Goal: Task Accomplishment & Management: Manage account settings

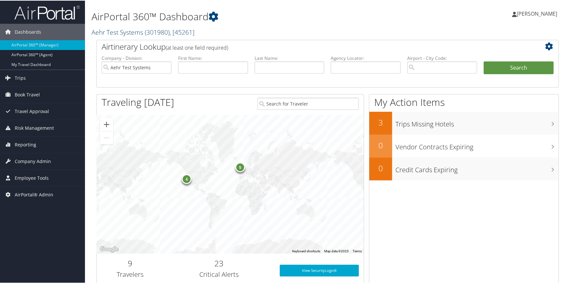
click at [115, 32] on link "Aehr Test Systems ( 301980 ) , [ 45261 ]" at bounding box center [143, 31] width 103 height 9
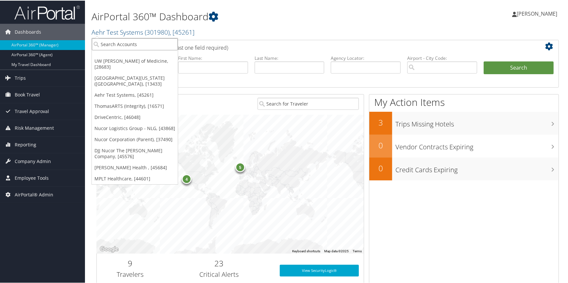
click at [110, 43] on input "search" at bounding box center [135, 44] width 86 height 12
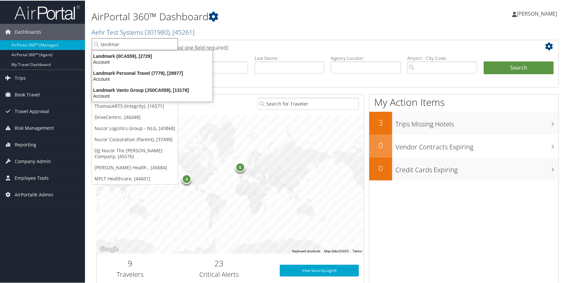
type input "landmark"
click at [109, 56] on div "Landmark (0CA559), [2729]" at bounding box center [152, 56] width 128 height 6
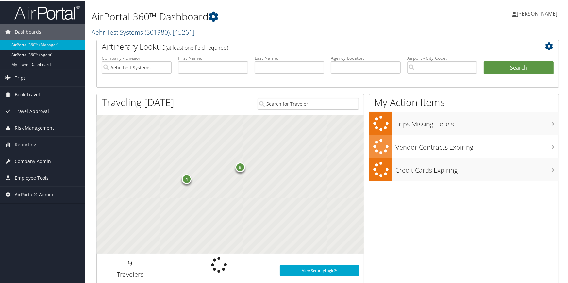
click at [143, 29] on link "Aehr Test Systems ( 301980 ) , [ 45261 ]" at bounding box center [143, 31] width 103 height 9
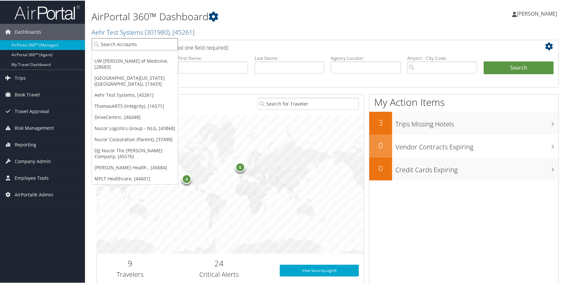
click at [135, 39] on input "search" at bounding box center [135, 44] width 86 height 12
type input "landmark"
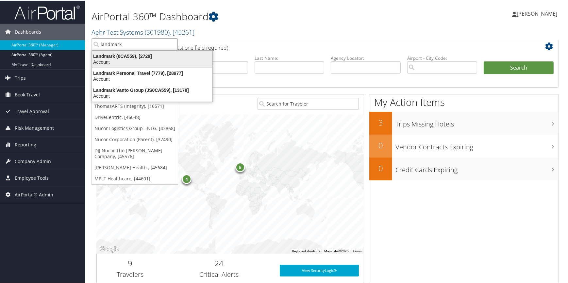
click at [147, 60] on div "Account" at bounding box center [152, 62] width 128 height 6
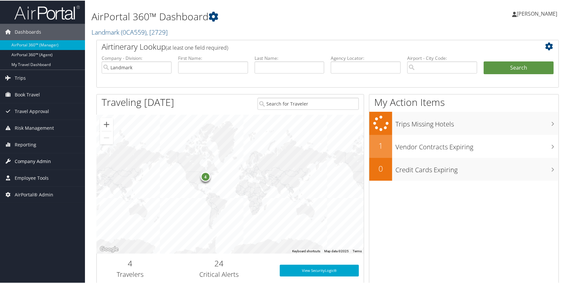
click at [43, 161] on span "Company Admin" at bounding box center [33, 161] width 36 height 16
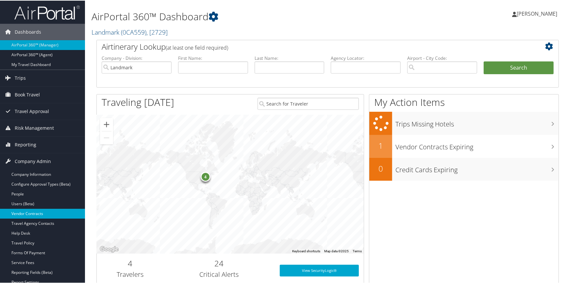
click at [43, 213] on link "Vendor Contracts" at bounding box center [42, 213] width 85 height 10
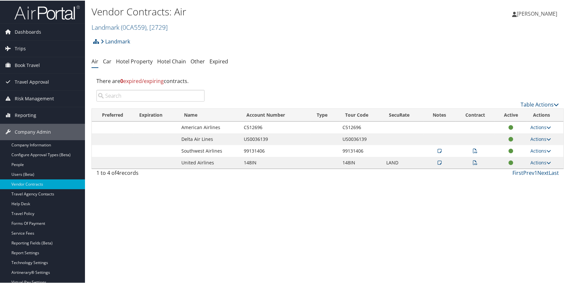
click at [473, 163] on icon at bounding box center [475, 162] width 5 height 5
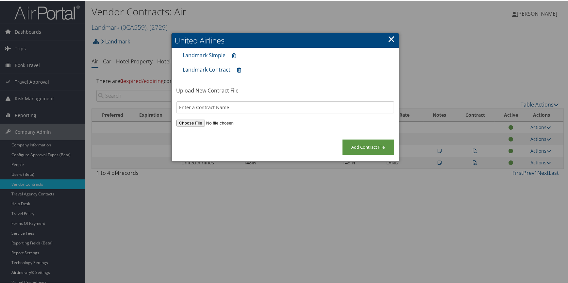
click at [208, 70] on link "Landmark Contract" at bounding box center [207, 68] width 48 height 7
click at [389, 39] on link "×" at bounding box center [392, 38] width 8 height 13
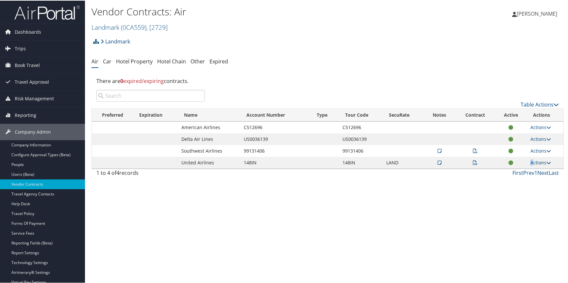
click at [531, 162] on link "Actions" at bounding box center [541, 162] width 21 height 6
click at [520, 194] on link "Edit Contract" at bounding box center [526, 193] width 43 height 11
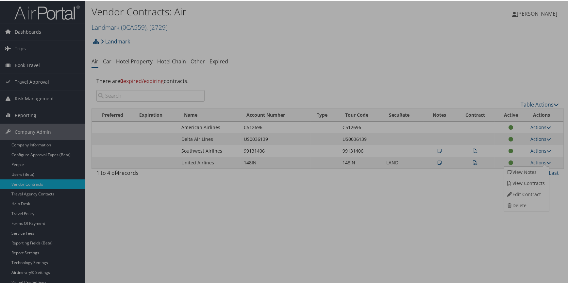
select select "[object Object]"
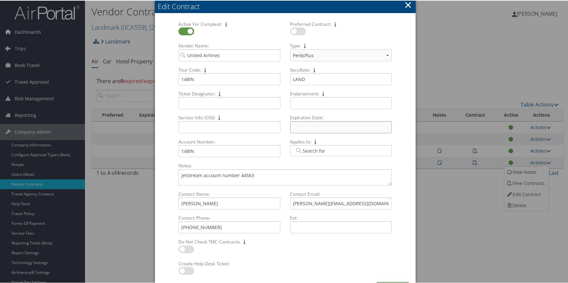
click at [302, 128] on input "Expiration Date: Multiple values The selected items contain different values fo…" at bounding box center [341, 127] width 102 height 12
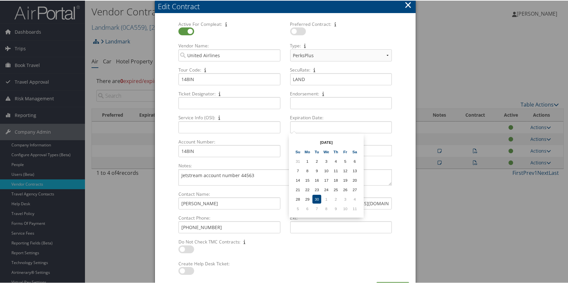
click at [318, 196] on td "30" at bounding box center [317, 198] width 9 height 9
click at [320, 128] on input "09/30/2025" at bounding box center [341, 127] width 102 height 12
type input "09/30/2026"
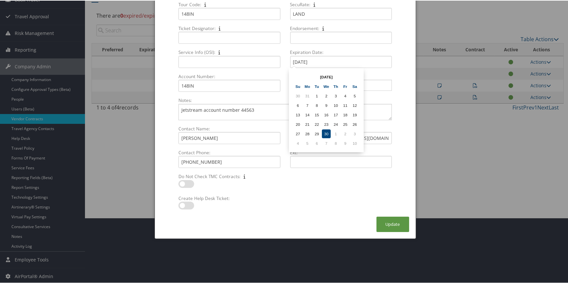
scroll to position [66, 0]
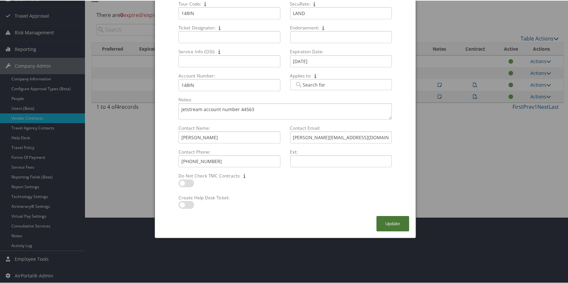
click at [383, 223] on button "Update" at bounding box center [393, 222] width 33 height 15
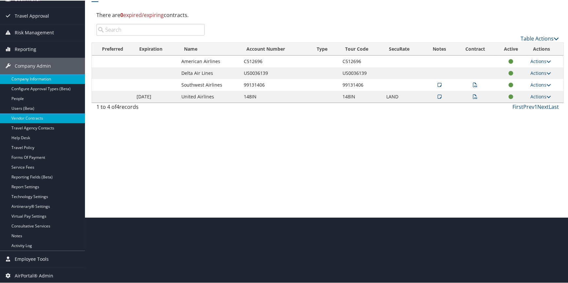
click at [40, 80] on link "Company Information" at bounding box center [42, 79] width 85 height 10
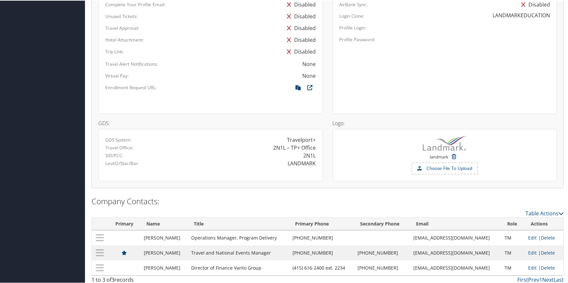
scroll to position [396, 0]
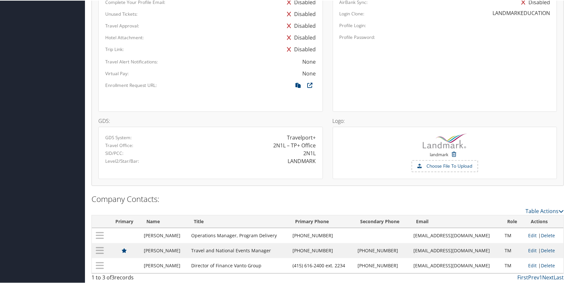
click at [207, 138] on div "GDS System:" at bounding box center [155, 136] width 110 height 7
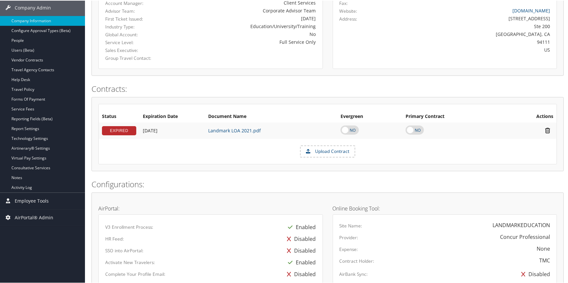
scroll to position [99, 0]
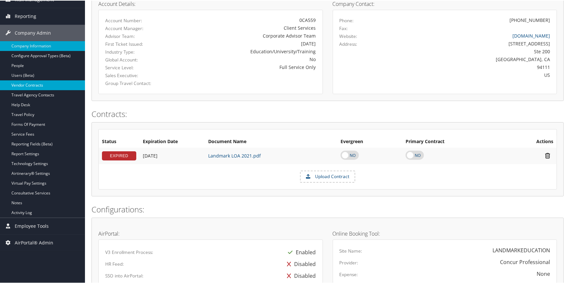
click at [35, 84] on link "Vendor Contracts" at bounding box center [42, 85] width 85 height 10
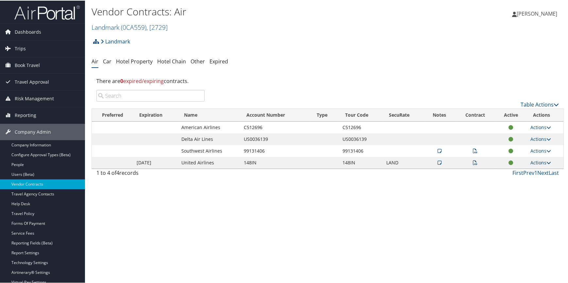
click at [534, 163] on link "Actions" at bounding box center [541, 162] width 21 height 6
click at [529, 195] on link "Edit Contract" at bounding box center [526, 193] width 43 height 11
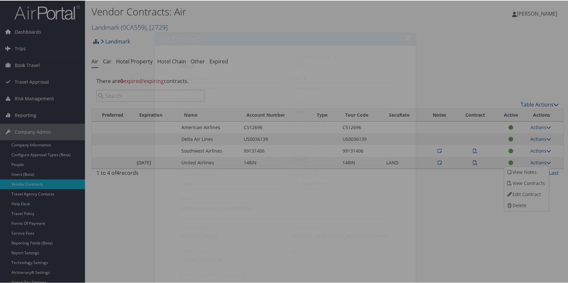
select select "[object Object]"
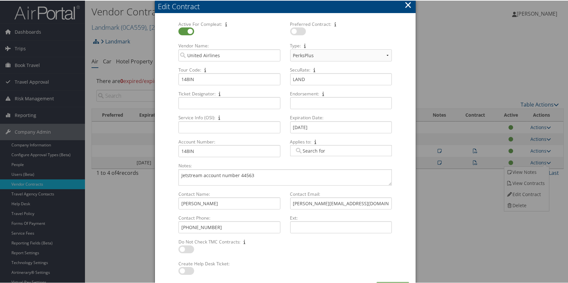
click at [408, 4] on button "×" at bounding box center [408, 4] width 8 height 13
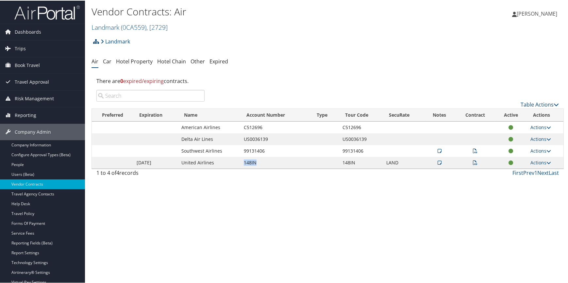
drag, startPoint x: 242, startPoint y: 162, endPoint x: 256, endPoint y: 162, distance: 13.7
click at [256, 162] on td "148IN" at bounding box center [276, 162] width 70 height 12
copy td "148IN"
drag, startPoint x: 338, startPoint y: 163, endPoint x: 355, endPoint y: 163, distance: 16.7
click at [355, 163] on td "148IN" at bounding box center [361, 162] width 44 height 12
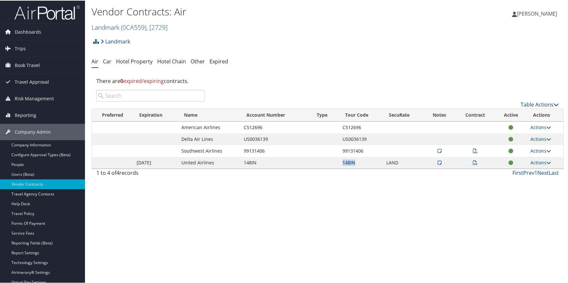
copy td "148IN"
click at [531, 162] on link "Actions" at bounding box center [541, 162] width 21 height 6
click at [525, 170] on link "View Notes" at bounding box center [526, 171] width 43 height 11
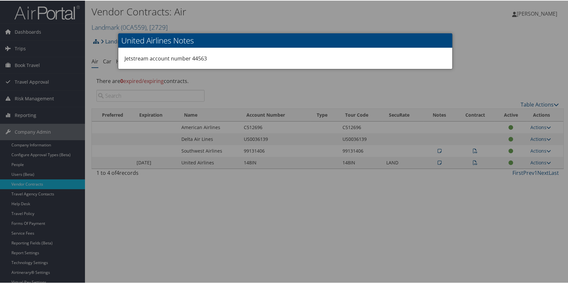
click at [415, 193] on div at bounding box center [285, 141] width 571 height 283
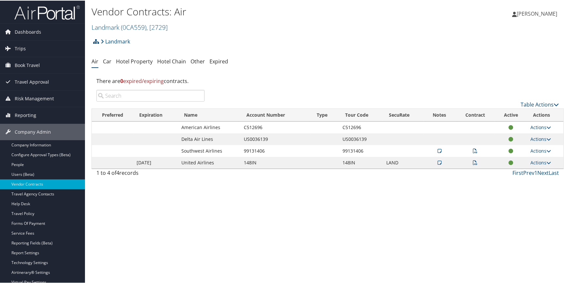
click at [474, 160] on icon at bounding box center [475, 162] width 5 height 5
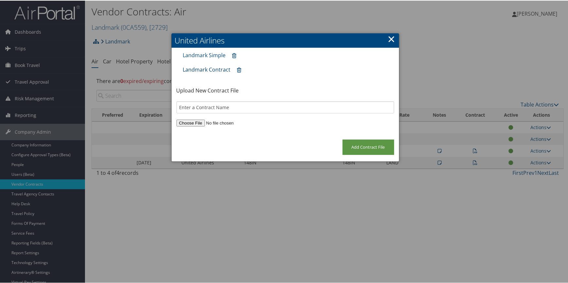
click at [214, 69] on link "Landmark Contract" at bounding box center [207, 68] width 48 height 7
click at [391, 36] on link "×" at bounding box center [392, 38] width 8 height 13
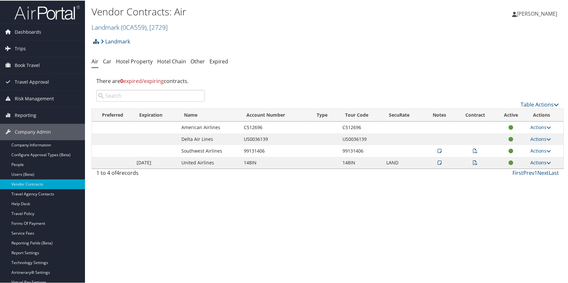
click at [534, 162] on link "Actions" at bounding box center [541, 162] width 21 height 6
click at [525, 195] on link "Edit Contract" at bounding box center [526, 193] width 43 height 11
select select "[object Object]"
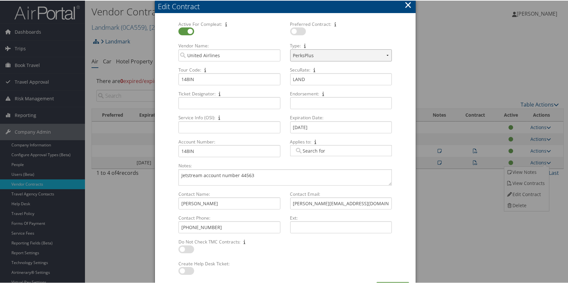
click at [333, 58] on select "Select Type... PerksPlus CVA PassPlus CPA Plus" at bounding box center [341, 55] width 102 height 12
click at [410, 6] on button "×" at bounding box center [408, 4] width 8 height 13
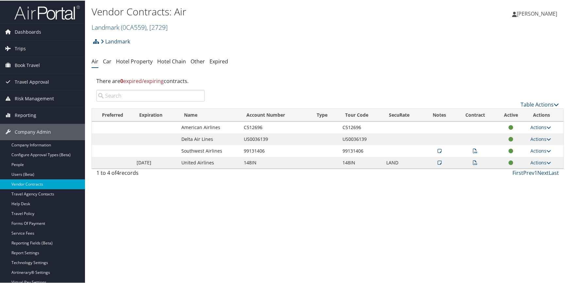
click at [473, 160] on icon at bounding box center [475, 162] width 5 height 5
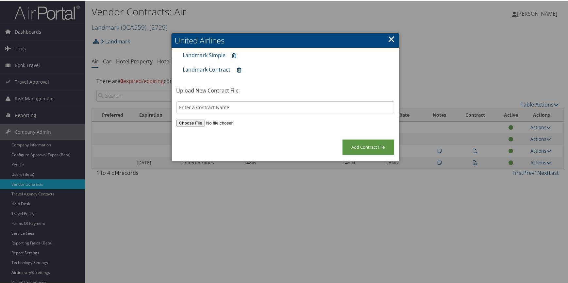
click at [209, 65] on link "Landmark Contract" at bounding box center [207, 68] width 48 height 7
click at [204, 55] on link "Landmark Simple" at bounding box center [204, 54] width 43 height 7
click at [389, 40] on link "×" at bounding box center [392, 38] width 8 height 13
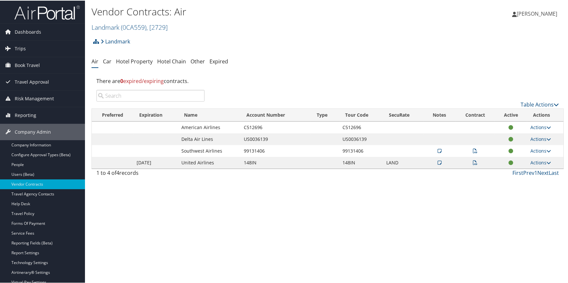
click at [475, 163] on icon at bounding box center [475, 162] width 5 height 5
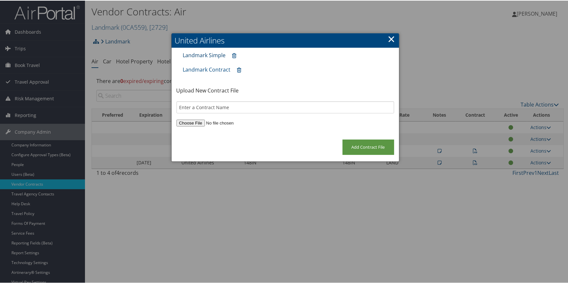
click at [206, 54] on link "Landmark Simple" at bounding box center [204, 54] width 43 height 7
click at [203, 69] on link "Landmark Contract" at bounding box center [207, 68] width 48 height 7
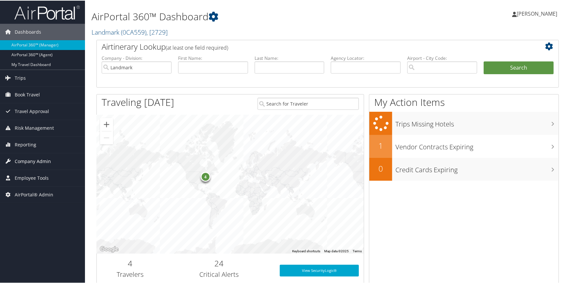
scroll to position [29, 0]
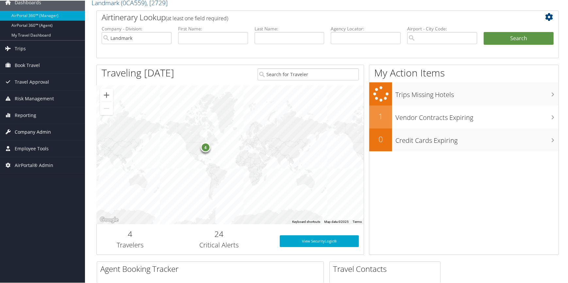
click at [48, 129] on span "Company Admin" at bounding box center [33, 131] width 36 height 16
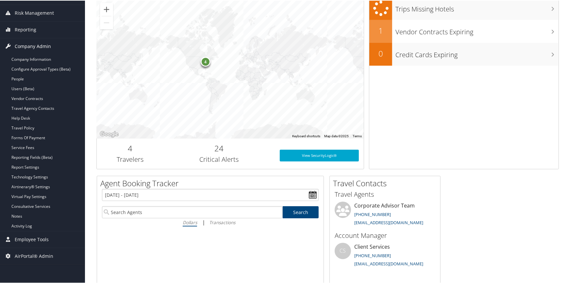
scroll to position [119, 0]
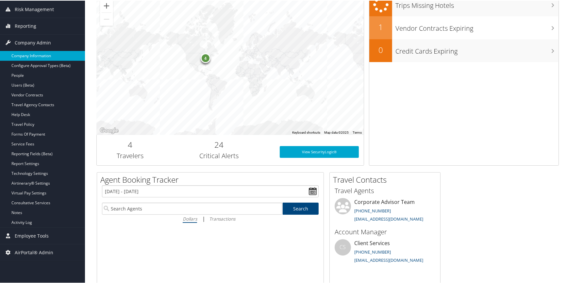
click at [49, 58] on link "Company Information" at bounding box center [42, 55] width 85 height 10
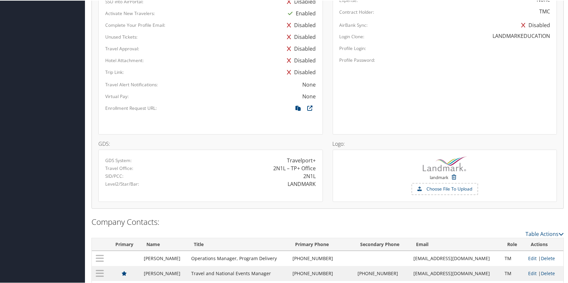
scroll to position [396, 0]
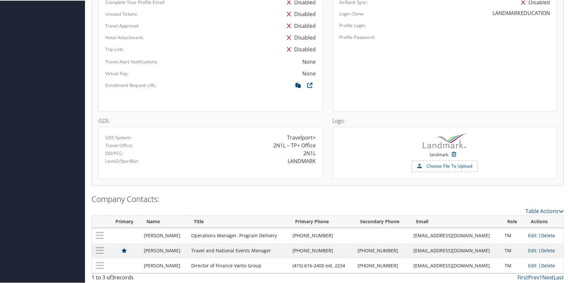
drag, startPoint x: 406, startPoint y: 250, endPoint x: 487, endPoint y: 249, distance: 80.1
click at [487, 249] on td "[EMAIL_ADDRESS][DOMAIN_NAME]" at bounding box center [455, 250] width 91 height 15
copy td "[EMAIL_ADDRESS][DOMAIN_NAME]"
click at [504, 53] on div "Site Name: LANDMARKEDUCATION Provider: Concur Professional Expense: None Contra…" at bounding box center [445, 26] width 225 height 169
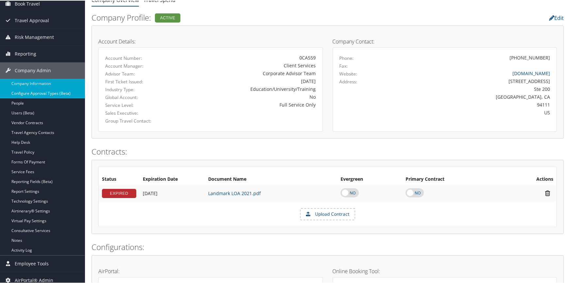
scroll to position [40, 0]
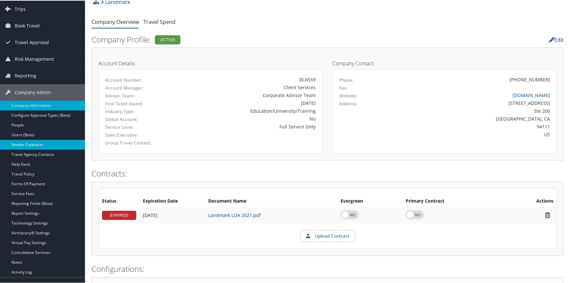
click at [33, 142] on link "Vendor Contracts" at bounding box center [42, 144] width 85 height 10
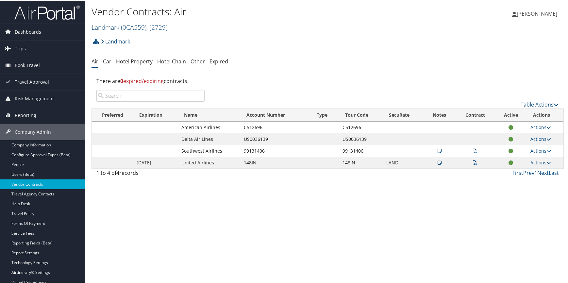
drag, startPoint x: 127, startPoint y: 23, endPoint x: 123, endPoint y: 29, distance: 7.5
click at [127, 23] on span "( 0CA559 )" at bounding box center [134, 26] width 26 height 9
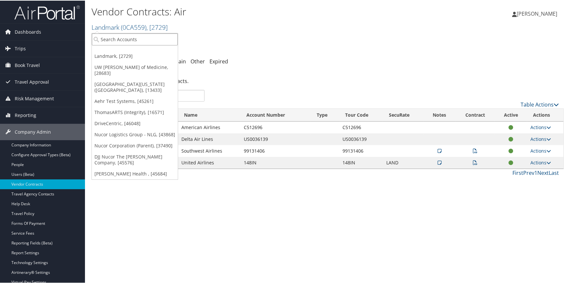
click at [119, 35] on input "search" at bounding box center [135, 39] width 86 height 12
type input "a123"
click at [120, 49] on div "A123 Systems, LLC (3253), [32269]" at bounding box center [140, 51] width 105 height 6
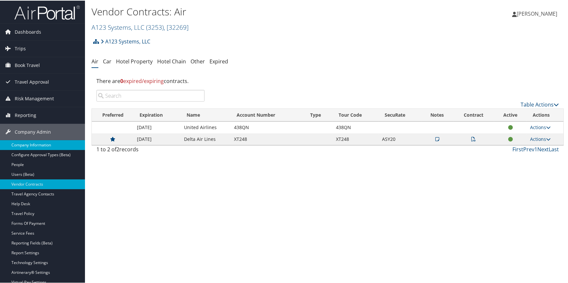
click at [36, 144] on link "Company Information" at bounding box center [42, 145] width 85 height 10
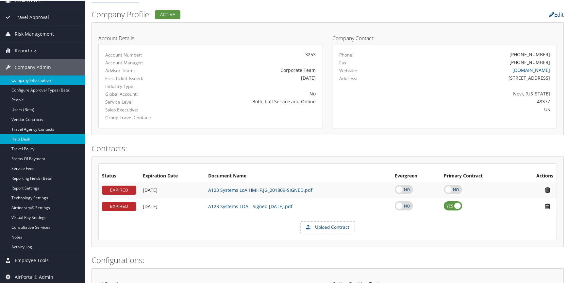
scroll to position [63, 0]
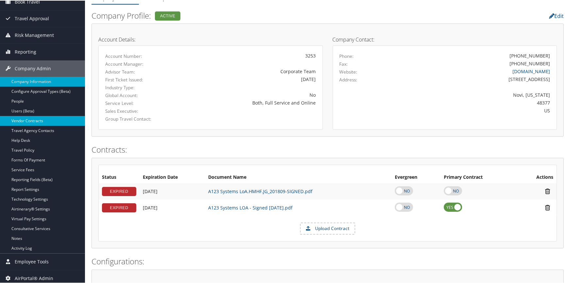
click at [27, 120] on link "Vendor Contracts" at bounding box center [42, 120] width 85 height 10
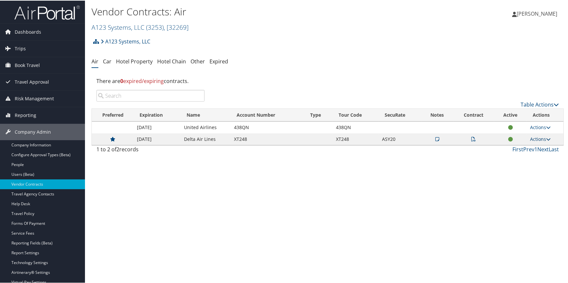
click at [539, 136] on link "Actions" at bounding box center [540, 138] width 21 height 6
click at [524, 170] on link "Edit Contract" at bounding box center [525, 170] width 43 height 11
select select "[object Object]"
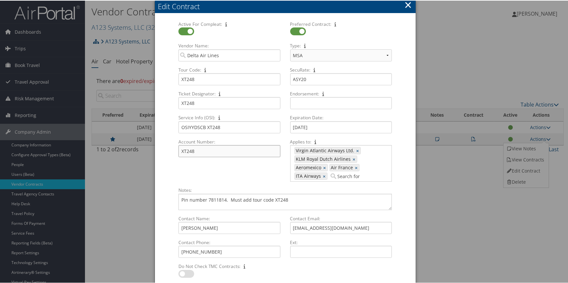
drag, startPoint x: 202, startPoint y: 148, endPoint x: 155, endPoint y: 147, distance: 47.1
click at [155, 147] on div "Active For Compleat: Multiple values The selected items contain different value…" at bounding box center [285, 160] width 261 height 292
click at [455, 182] on div at bounding box center [285, 141] width 571 height 283
click at [409, 5] on button "×" at bounding box center [408, 4] width 8 height 13
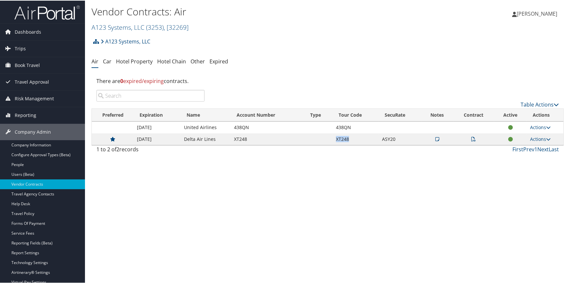
drag, startPoint x: 334, startPoint y: 137, endPoint x: 350, endPoint y: 137, distance: 16.0
click at [350, 137] on td "XT248" at bounding box center [356, 139] width 46 height 12
copy td "XT248"
click at [539, 140] on link "Actions" at bounding box center [540, 138] width 21 height 6
click at [530, 168] on link "Edit Contract" at bounding box center [525, 170] width 43 height 11
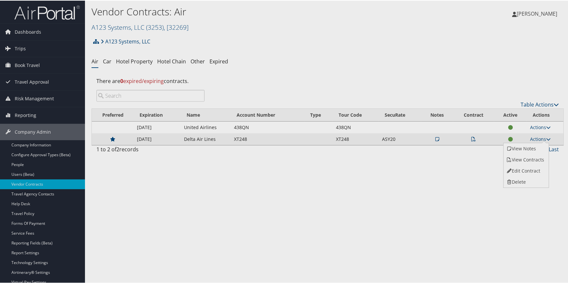
select select "[object Object]"
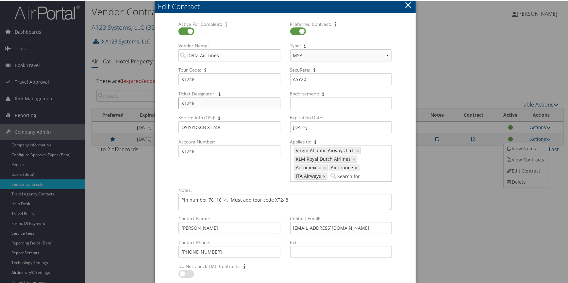
drag, startPoint x: 202, startPoint y: 99, endPoint x: 152, endPoint y: 101, distance: 50.1
click at [152, 101] on body "Menu Dashboards ► AirPortal 360™ (Manager) AirPortal 360™ (Agent) My Travel Das…" at bounding box center [285, 141] width 571 height 283
drag, startPoint x: 321, startPoint y: 81, endPoint x: 260, endPoint y: 78, distance: 61.2
click at [260, 78] on div "Active For Compleat: Multiple values The selected items contain different value…" at bounding box center [285, 103] width 223 height 166
drag, startPoint x: 201, startPoint y: 125, endPoint x: 140, endPoint y: 123, distance: 60.5
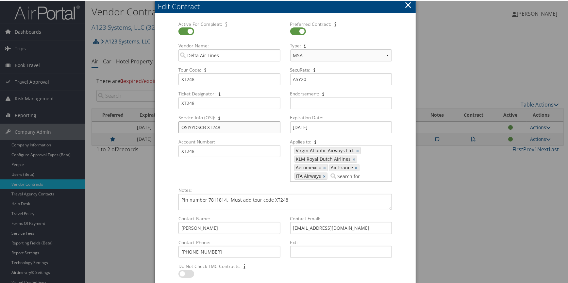
click at [140, 123] on body "Menu Dashboards ► AirPortal 360™ (Manager) AirPortal 360™ (Agent) My Travel Das…" at bounding box center [285, 141] width 571 height 283
click at [407, 3] on button "×" at bounding box center [408, 4] width 8 height 13
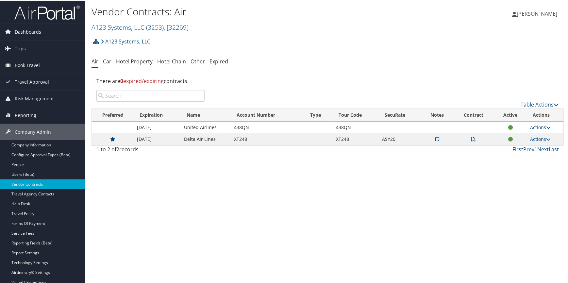
click at [473, 139] on icon at bounding box center [473, 138] width 5 height 5
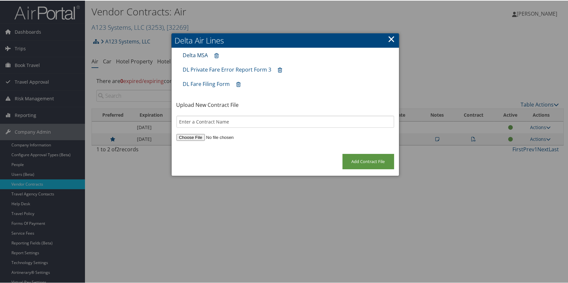
click at [193, 55] on link "Delta MSA" at bounding box center [195, 54] width 25 height 7
click at [239, 69] on link "DL Private Fare Error Report Form 3" at bounding box center [227, 68] width 89 height 7
click at [211, 81] on link "DL Fare Filing Form" at bounding box center [206, 83] width 47 height 7
click at [390, 37] on link "×" at bounding box center [392, 38] width 8 height 13
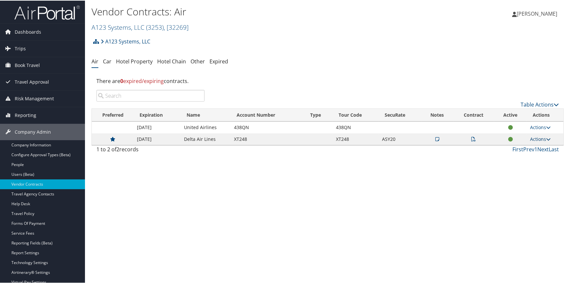
click at [531, 140] on link "Actions" at bounding box center [540, 138] width 21 height 6
click at [526, 147] on link "View Notes" at bounding box center [525, 148] width 43 height 11
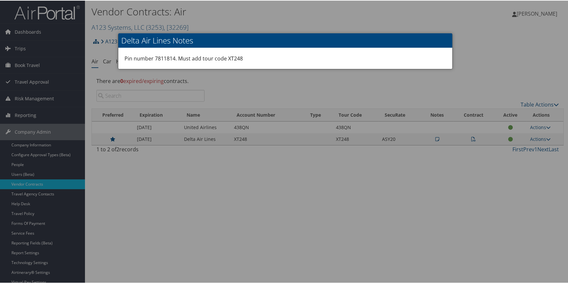
click at [381, 160] on div at bounding box center [285, 141] width 571 height 283
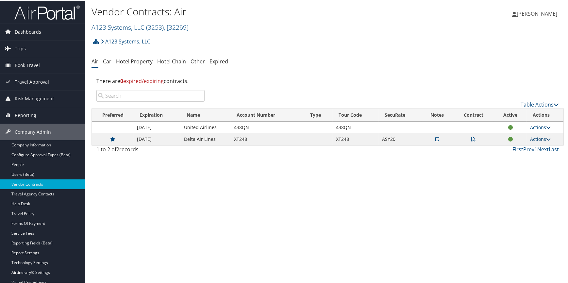
click at [532, 139] on link "Actions" at bounding box center [540, 138] width 21 height 6
click at [527, 166] on link "Edit Contract" at bounding box center [525, 170] width 43 height 11
select select "[object Object]"
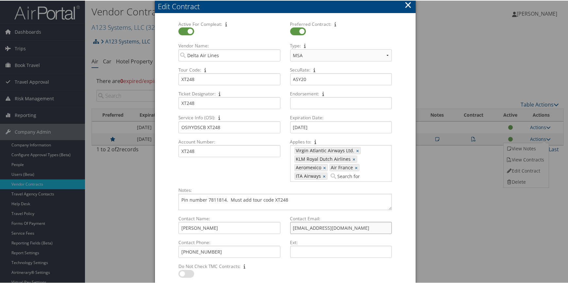
drag, startPoint x: 313, startPoint y: 224, endPoint x: 267, endPoint y: 224, distance: 45.1
click at [267, 224] on div "Contact Name: Li Meng Multiple values The selected items contain different valu…" at bounding box center [285, 239] width 223 height 48
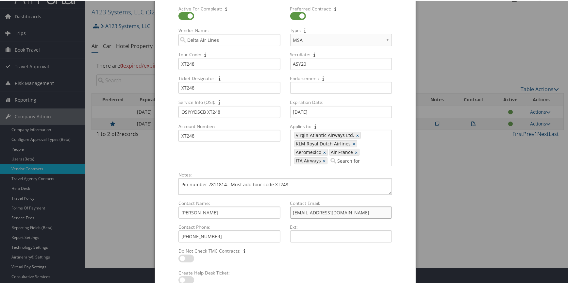
scroll to position [29, 0]
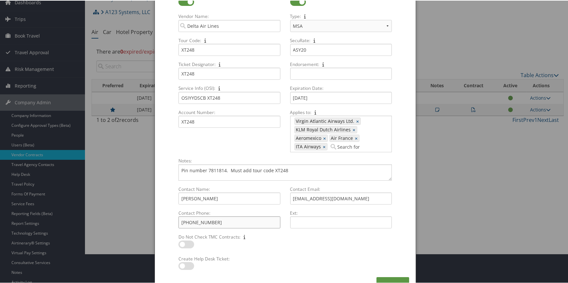
drag, startPoint x: 212, startPoint y: 218, endPoint x: 148, endPoint y: 220, distance: 63.1
click at [149, 220] on body "Menu Dashboards ► AirPortal 360™ (Manager) AirPortal 360™ (Agent) My Travel Das…" at bounding box center [285, 112] width 571 height 283
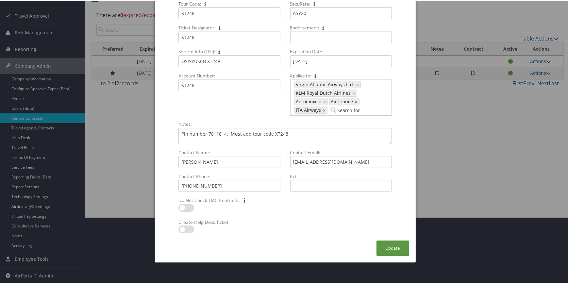
scroll to position [0, 0]
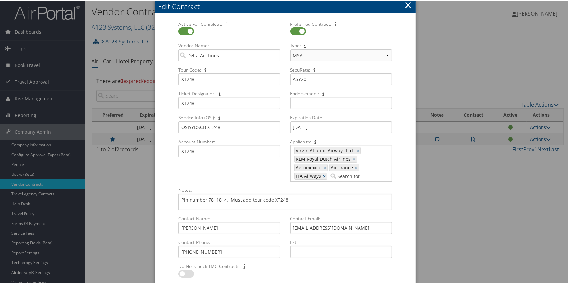
click at [409, 3] on button "×" at bounding box center [408, 4] width 8 height 13
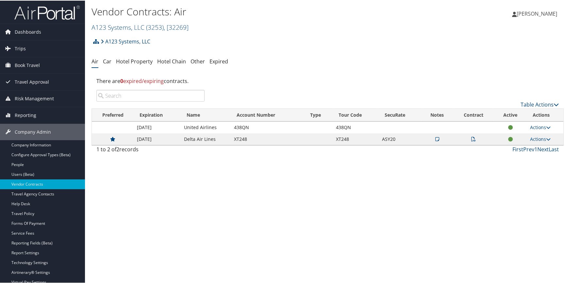
click at [436, 140] on icon at bounding box center [438, 138] width 4 height 5
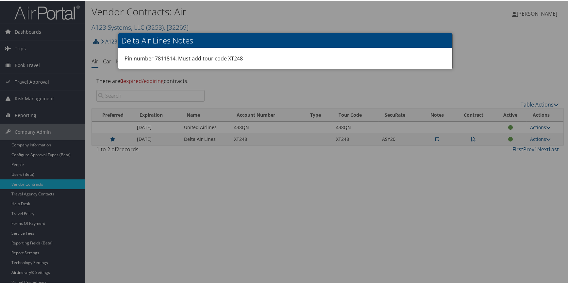
click at [488, 47] on div at bounding box center [285, 141] width 571 height 283
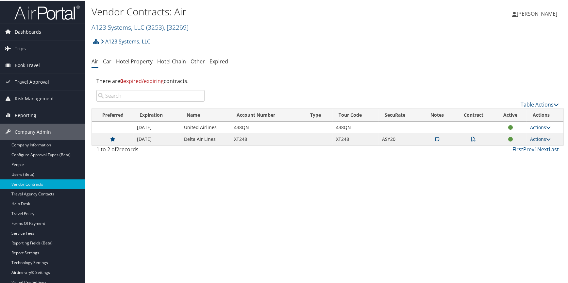
click at [533, 139] on link "Actions" at bounding box center [540, 138] width 21 height 6
click at [528, 158] on link "View Contracts" at bounding box center [525, 159] width 43 height 11
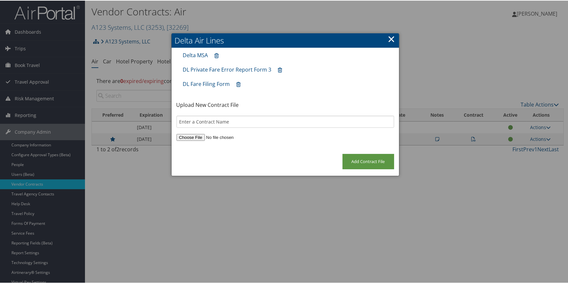
click at [392, 39] on link "×" at bounding box center [392, 38] width 8 height 13
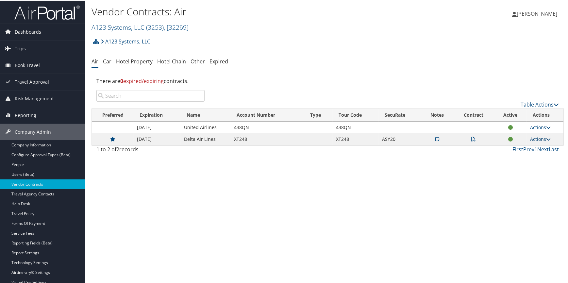
click at [539, 140] on link "Actions" at bounding box center [540, 138] width 21 height 6
click at [527, 169] on link "Edit Contract" at bounding box center [525, 170] width 43 height 11
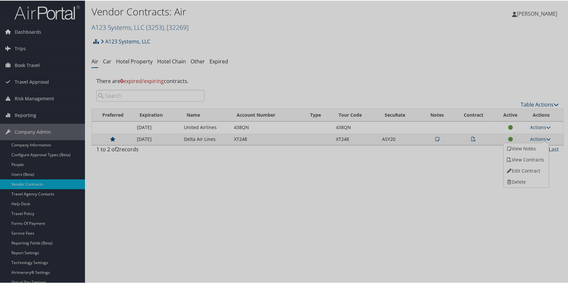
select select "[object Object]"
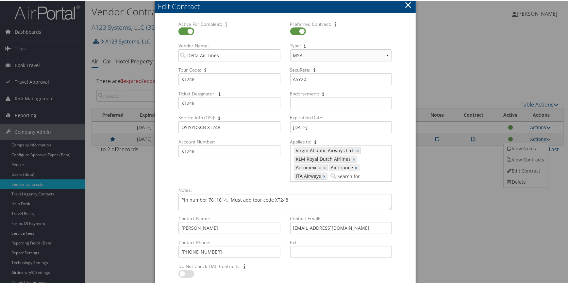
click at [406, 5] on button "×" at bounding box center [408, 4] width 8 height 13
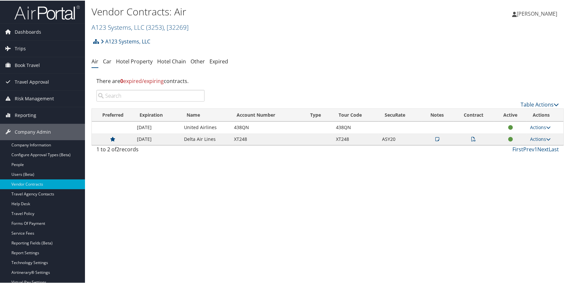
click at [471, 137] on icon at bounding box center [473, 138] width 5 height 5
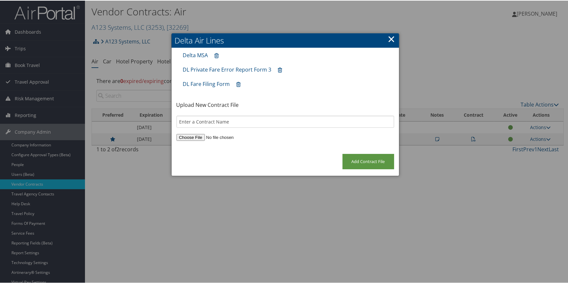
click at [392, 40] on link "×" at bounding box center [392, 38] width 8 height 13
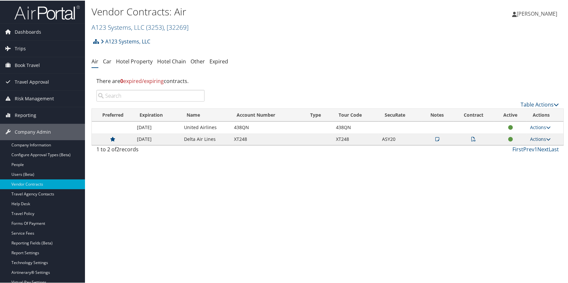
click at [539, 140] on link "Actions" at bounding box center [540, 138] width 21 height 6
click at [524, 170] on link "Edit Contract" at bounding box center [525, 170] width 43 height 11
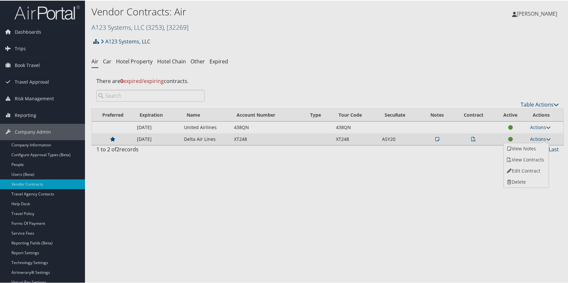
select select "[object Object]"
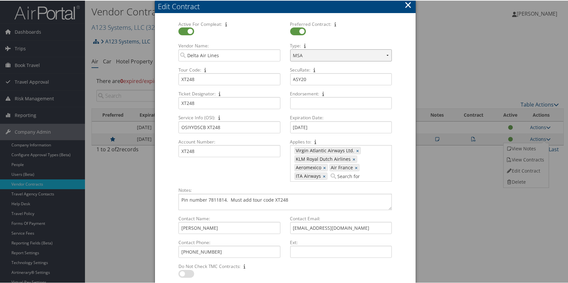
click at [331, 54] on select "Select Type... MSA CSA Skybonus" at bounding box center [341, 55] width 102 height 12
click at [495, 34] on div at bounding box center [285, 141] width 571 height 283
click at [462, 72] on div at bounding box center [285, 141] width 571 height 283
click at [406, 4] on button "×" at bounding box center [408, 4] width 8 height 13
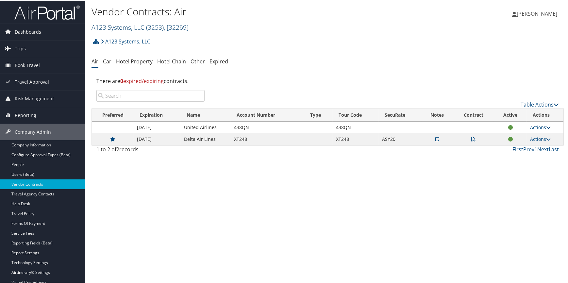
click at [122, 27] on link "A123 Systems, LLC ( 3253 ) , [ 32269 ]" at bounding box center [140, 26] width 97 height 9
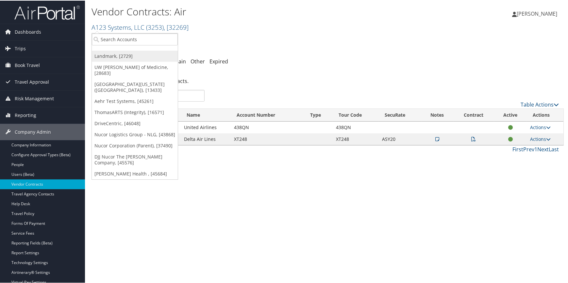
click at [114, 56] on link "Landmark, [2729]" at bounding box center [135, 55] width 86 height 11
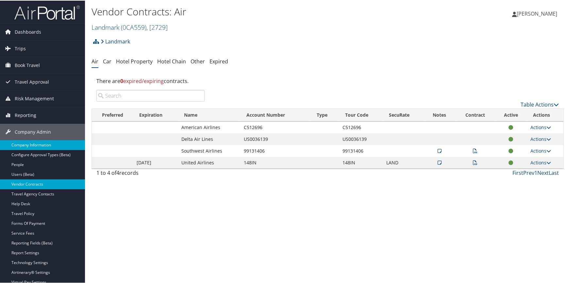
click at [62, 146] on link "Company Information" at bounding box center [42, 145] width 85 height 10
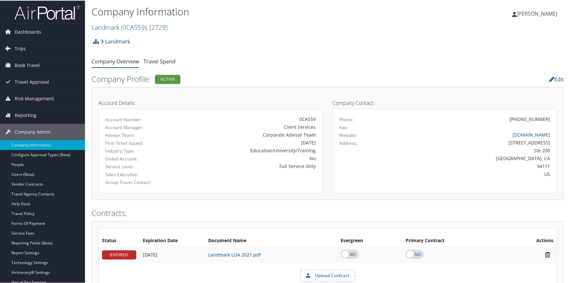
click at [120, 31] on h2 "Landmark ( 0CA559 ) , [ 2729 ]" at bounding box center [249, 26] width 315 height 11
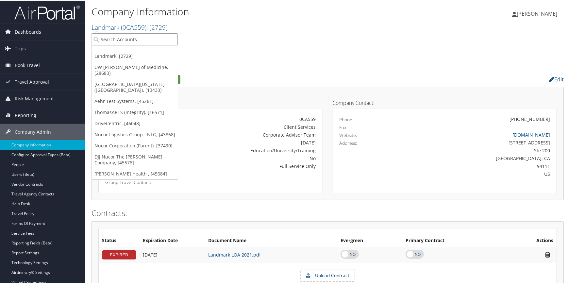
click at [111, 41] on input "search" at bounding box center [135, 39] width 86 height 12
type input "a123"
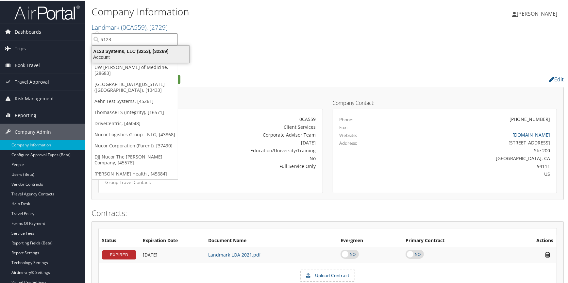
click at [115, 53] on div "A123 Systems, LLC (3253), [32269]" at bounding box center [140, 51] width 105 height 6
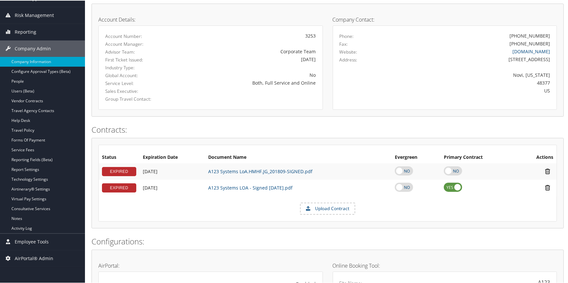
scroll to position [89, 0]
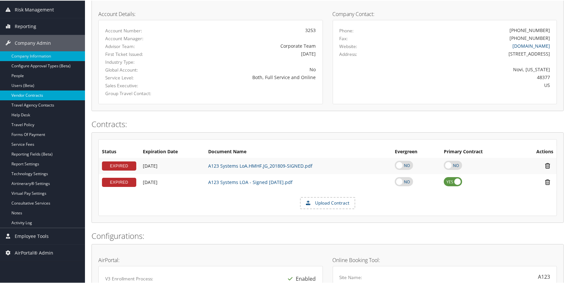
click at [26, 92] on link "Vendor Contracts" at bounding box center [42, 95] width 85 height 10
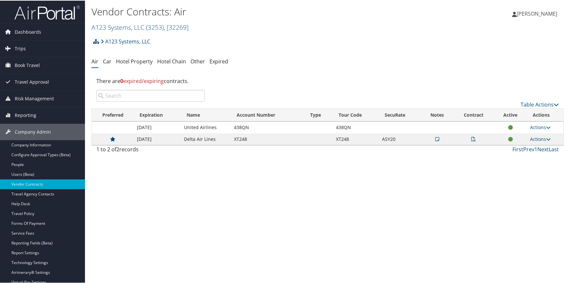
click at [472, 137] on icon at bounding box center [473, 138] width 5 height 5
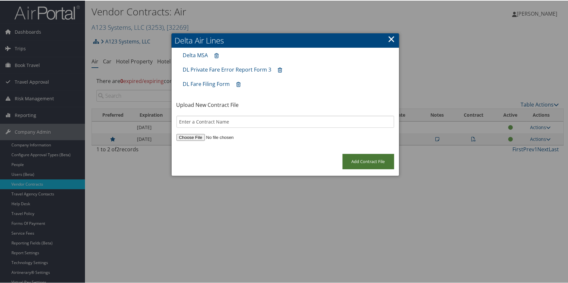
click at [357, 156] on input "Add Contract File" at bounding box center [369, 160] width 52 height 15
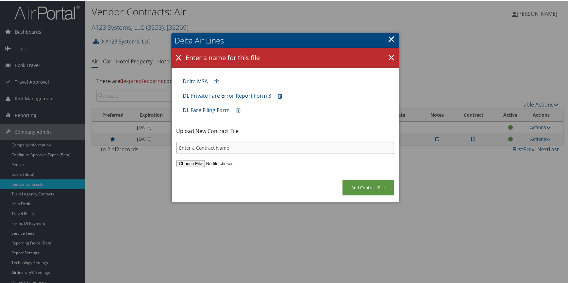
click at [223, 149] on input "text" at bounding box center [286, 147] width 218 height 12
click at [186, 163] on input "file" at bounding box center [286, 163] width 218 height 7
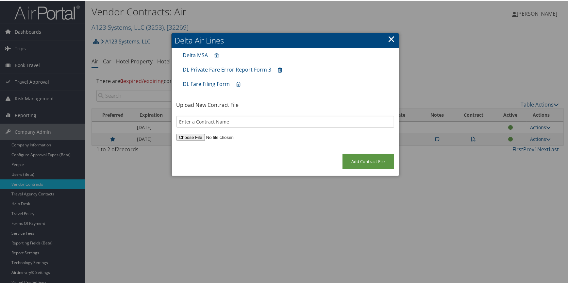
type input "C:\fakepath\A123 Systems DL instruction 12 2025.pdf"
click at [348, 160] on input "Add Contract File" at bounding box center [369, 160] width 52 height 15
click at [349, 164] on input "Add Contract File" at bounding box center [369, 160] width 52 height 15
click at [389, 42] on link "×" at bounding box center [392, 38] width 8 height 13
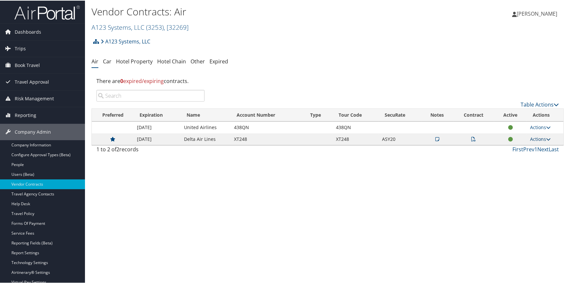
click at [539, 136] on link "Actions" at bounding box center [540, 138] width 21 height 6
click at [476, 137] on td at bounding box center [474, 139] width 41 height 12
click at [467, 138] on td at bounding box center [474, 139] width 41 height 12
click at [469, 138] on td at bounding box center [474, 139] width 41 height 12
click at [471, 138] on icon at bounding box center [473, 138] width 5 height 5
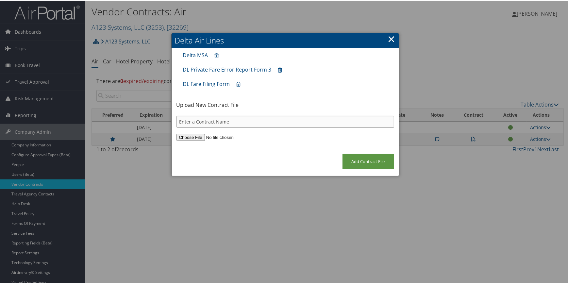
click at [193, 126] on input "text" at bounding box center [286, 121] width 218 height 12
click at [187, 139] on input "file" at bounding box center [286, 136] width 218 height 7
click at [367, 163] on input "Add Contract File" at bounding box center [369, 160] width 52 height 15
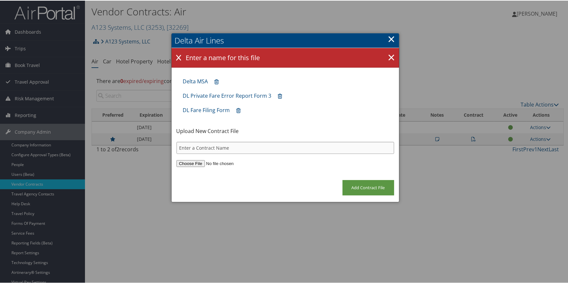
click at [206, 146] on input "text" at bounding box center [286, 147] width 218 height 12
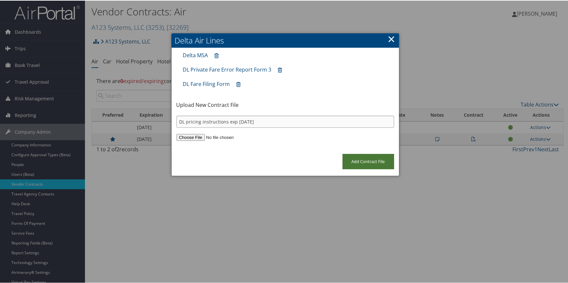
type input "DL pricing instructions exp dec 2025"
click at [349, 157] on input "Add Contract File" at bounding box center [369, 160] width 52 height 15
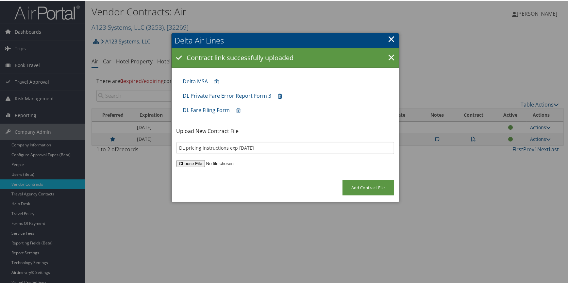
click at [389, 38] on link "×" at bounding box center [392, 38] width 8 height 13
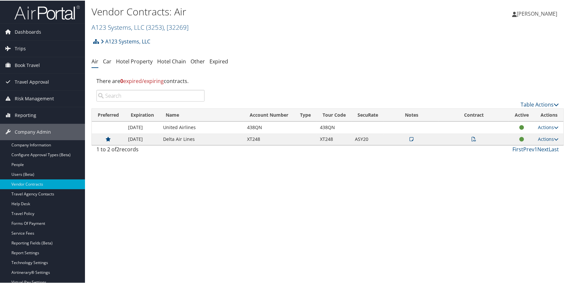
click at [473, 139] on icon at bounding box center [474, 138] width 5 height 5
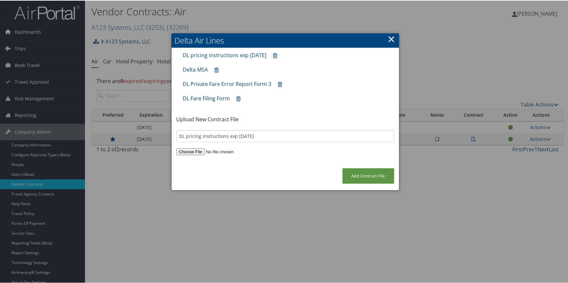
click at [210, 99] on link "DL Fare Filing Form" at bounding box center [206, 97] width 47 height 7
click at [246, 52] on link "DL pricing instructions exp dec 2025" at bounding box center [225, 54] width 84 height 7
click at [388, 37] on link "×" at bounding box center [392, 38] width 8 height 13
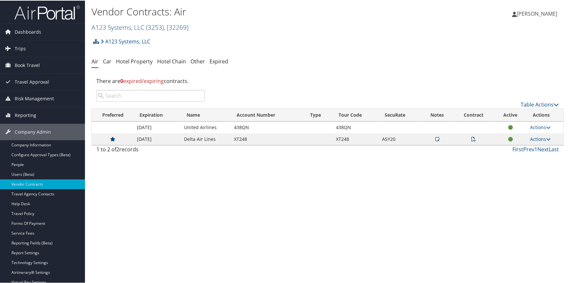
click at [121, 26] on link "A123 Systems, LLC ( 3253 ) , [ 32269 ]" at bounding box center [140, 26] width 97 height 9
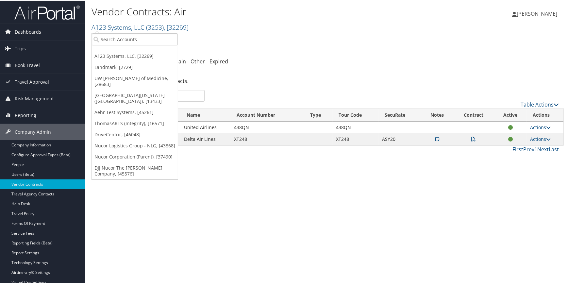
click at [111, 46] on ul "A123 Systems, LLC, [32269] Landmark, [2729] UW Dean of Medicine, [28683] Univer…" at bounding box center [135, 105] width 87 height 147
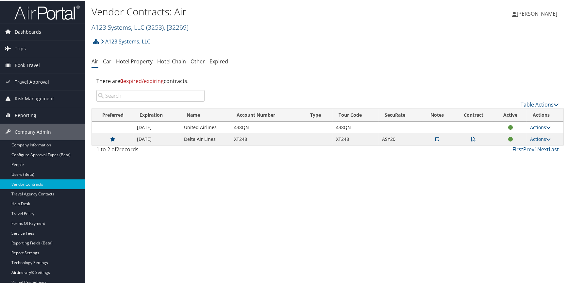
click at [120, 28] on link "A123 Systems, LLC ( 3253 ) , [ 32269 ]" at bounding box center [140, 26] width 97 height 9
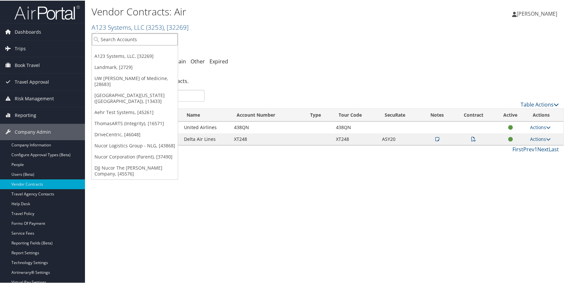
click at [118, 35] on input "search" at bounding box center [135, 39] width 86 height 12
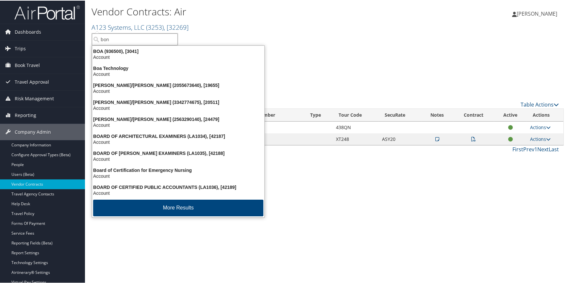
type input "bonn"
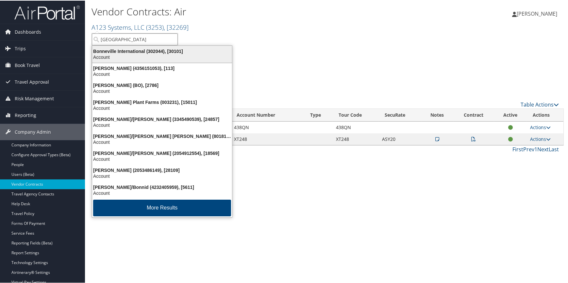
click at [123, 48] on div "Bonneville International (302044), [30101]" at bounding box center [162, 51] width 148 height 6
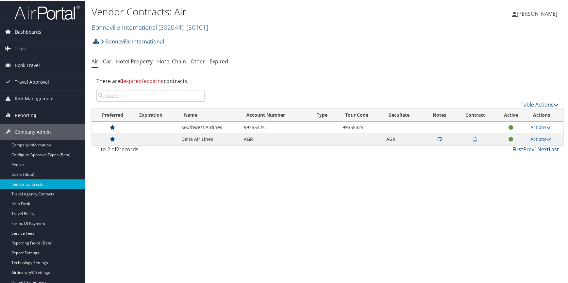
click at [473, 140] on icon at bounding box center [475, 138] width 5 height 5
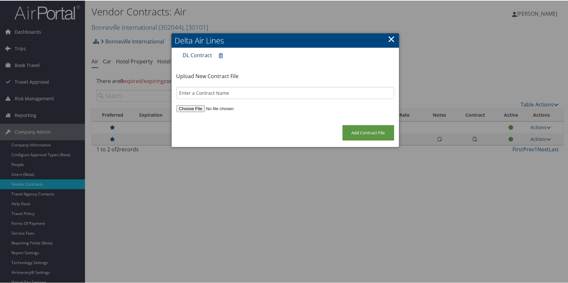
click at [193, 54] on link "DL Contract" at bounding box center [197, 54] width 29 height 7
click at [392, 40] on link "×" at bounding box center [392, 38] width 8 height 13
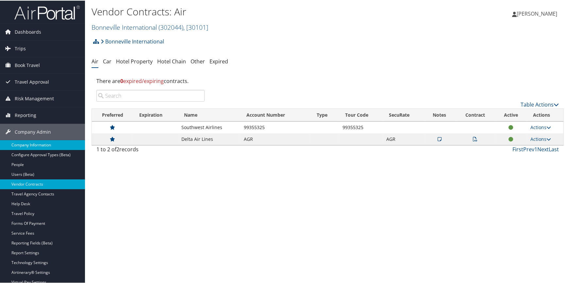
click at [35, 140] on link "Company Information" at bounding box center [42, 145] width 85 height 10
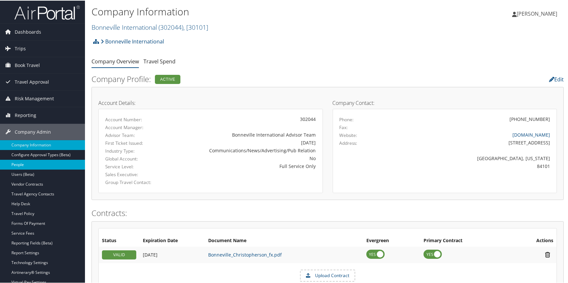
click at [37, 163] on link "People" at bounding box center [42, 164] width 85 height 10
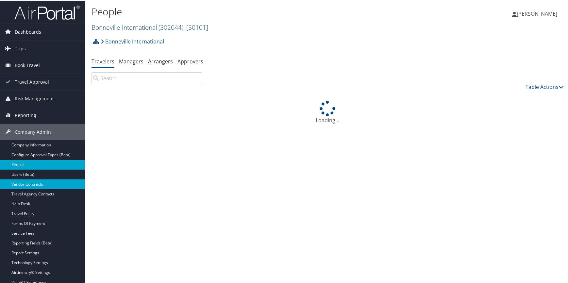
click at [36, 182] on link "Vendor Contracts" at bounding box center [42, 184] width 85 height 10
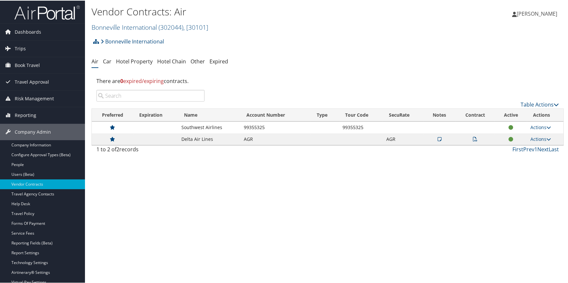
click at [439, 140] on icon at bounding box center [440, 138] width 4 height 5
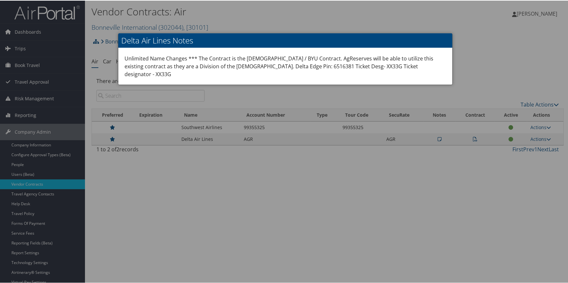
click at [478, 71] on div at bounding box center [285, 141] width 571 height 283
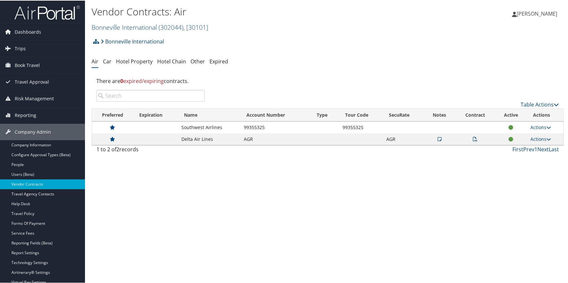
click at [473, 137] on icon at bounding box center [475, 138] width 5 height 5
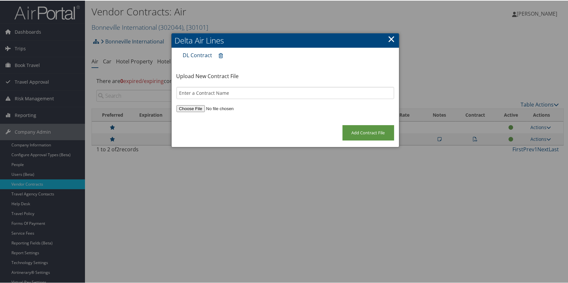
click at [197, 56] on link "DL Contract" at bounding box center [197, 54] width 29 height 7
click at [395, 34] on h2 "Delta Air Lines" at bounding box center [286, 40] width 228 height 14
click at [389, 38] on link "×" at bounding box center [392, 38] width 8 height 13
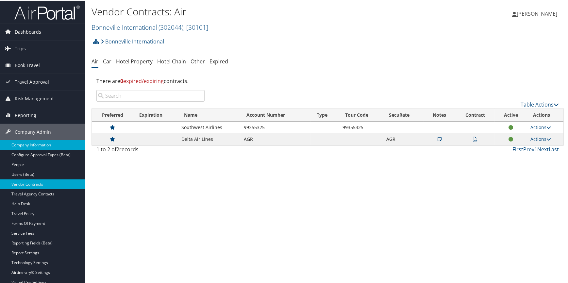
click at [55, 141] on link "Company Information" at bounding box center [42, 145] width 85 height 10
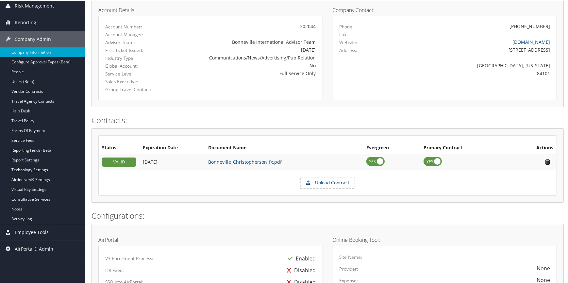
scroll to position [89, 0]
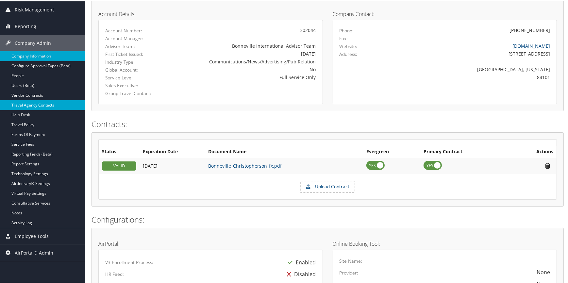
click at [38, 105] on link "Travel Agency Contacts" at bounding box center [42, 105] width 85 height 10
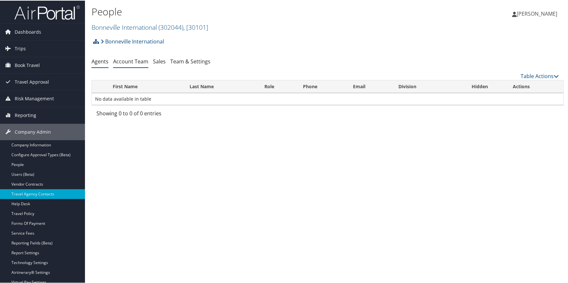
click at [134, 60] on link "Account Team" at bounding box center [130, 60] width 35 height 7
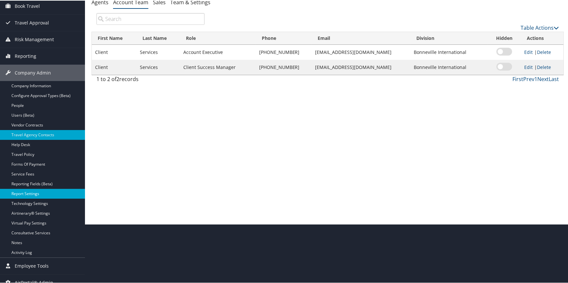
scroll to position [66, 0]
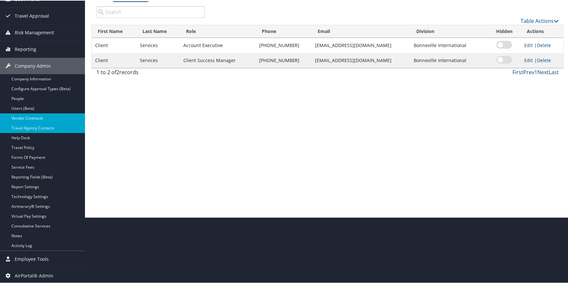
click at [46, 114] on link "Vendor Contracts" at bounding box center [42, 118] width 85 height 10
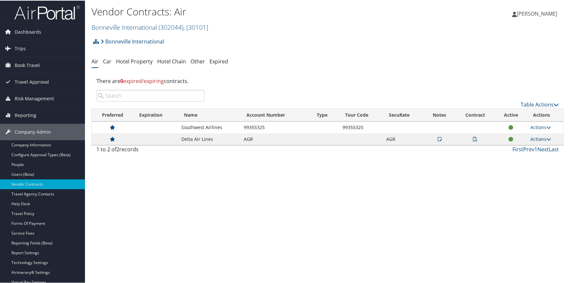
click at [533, 136] on link "Actions" at bounding box center [541, 138] width 21 height 6
click at [432, 184] on div "Vendor Contracts: Air Bonneville International ( 302044 ) , [ 30101 ] Bonnevill…" at bounding box center [328, 141] width 486 height 283
click at [438, 140] on icon at bounding box center [440, 138] width 4 height 5
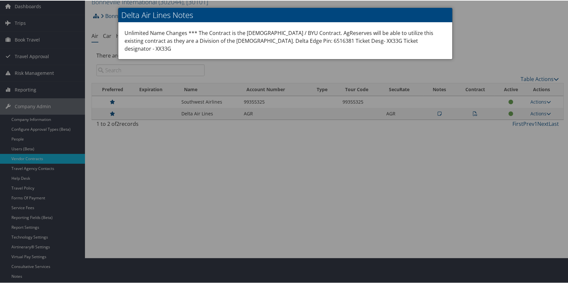
scroll to position [59, 0]
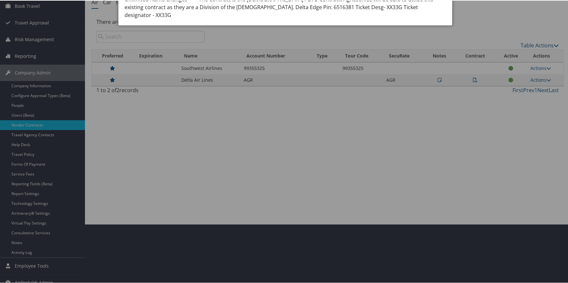
click at [35, 232] on div at bounding box center [285, 141] width 571 height 283
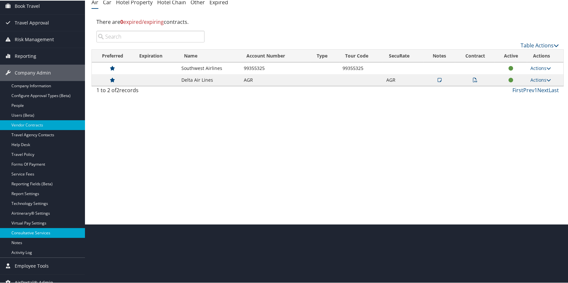
click at [38, 231] on link "Consultative Services" at bounding box center [42, 233] width 85 height 10
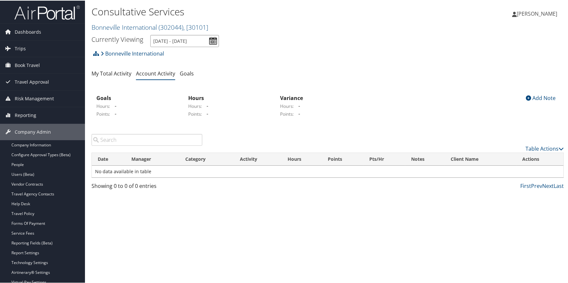
click at [213, 40] on input "7/1/2025 - 9/30/2025" at bounding box center [184, 40] width 69 height 12
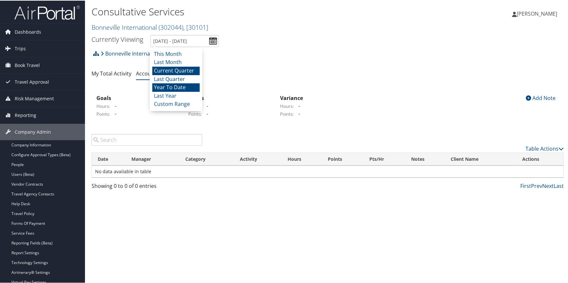
click at [182, 84] on li "Year To Date" at bounding box center [175, 87] width 47 height 9
type input "1/1/2025 - 9/30/2025"
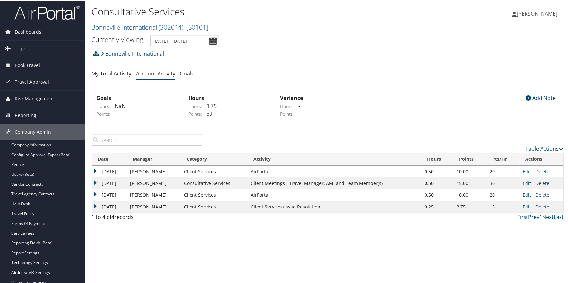
click at [523, 181] on link "Edit" at bounding box center [527, 183] width 9 height 6
select select "2"
select select "240-1"
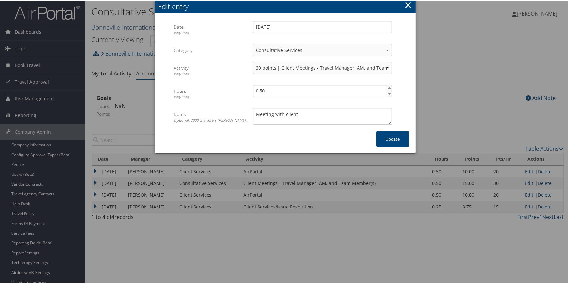
click at [410, 4] on button "×" at bounding box center [408, 4] width 8 height 13
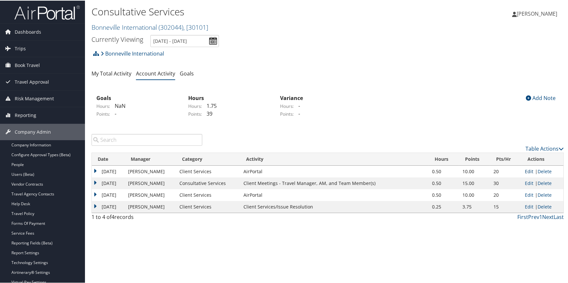
click at [525, 172] on link "Edit" at bounding box center [529, 171] width 9 height 6
select select "1"
select select "231-1"
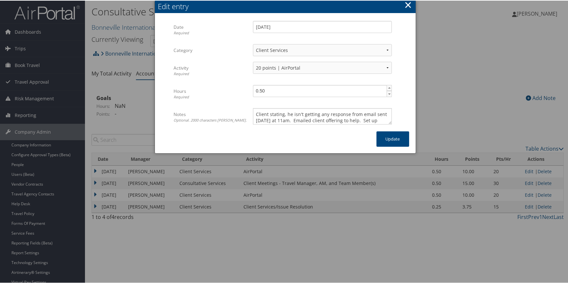
click at [408, 4] on button "×" at bounding box center [408, 4] width 8 height 13
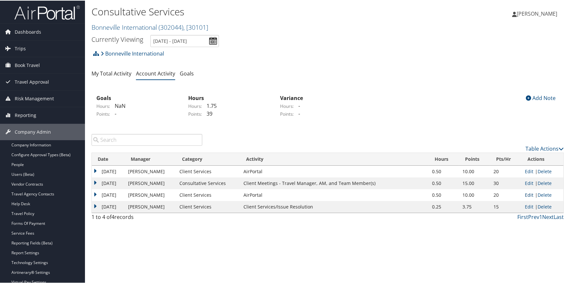
click at [528, 193] on link "Edit" at bounding box center [529, 194] width 9 height 6
select select "1"
select select "231-1"
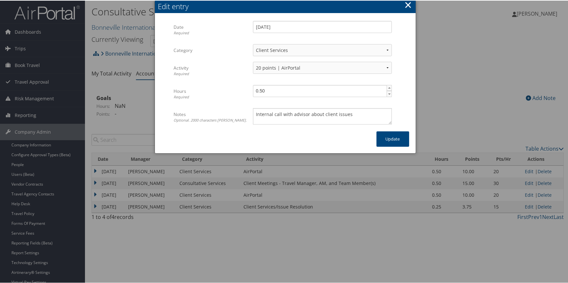
click at [406, 2] on button "×" at bounding box center [408, 4] width 8 height 13
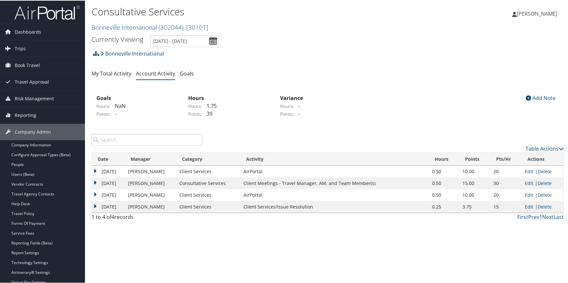
click at [529, 206] on link "Edit" at bounding box center [529, 206] width 9 height 6
select select "1"
select select "228-1"
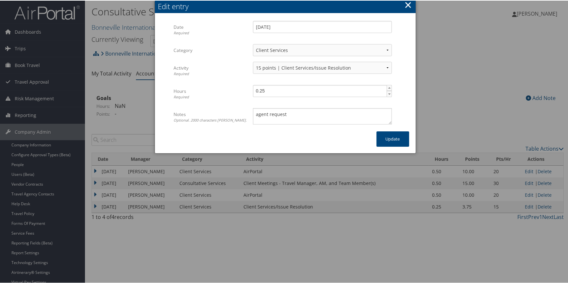
click at [406, 3] on button "×" at bounding box center [408, 4] width 8 height 13
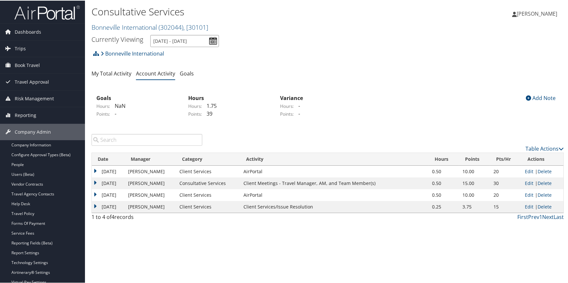
click at [209, 40] on input "1/1/2025 - 9/30/2025" at bounding box center [184, 40] width 69 height 12
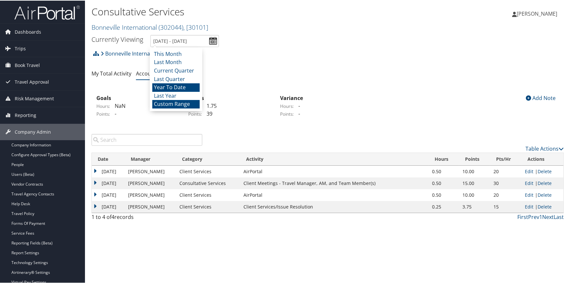
click at [189, 102] on li "Custom Range" at bounding box center [175, 103] width 47 height 9
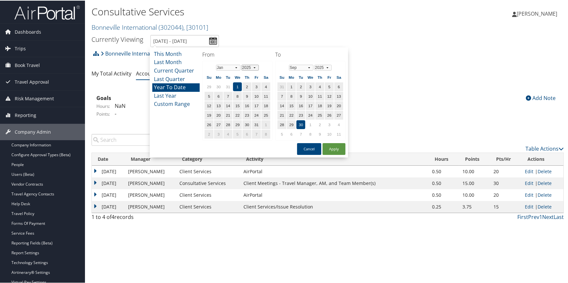
click at [254, 66] on select "1975 1976 1977 1978 1979 1980 1981 1982 1983 1984 1985 1986 1987 1988 1989 1990…" at bounding box center [250, 67] width 17 height 6
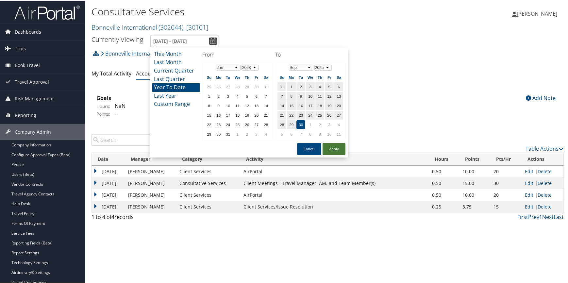
click at [335, 147] on button "Apply" at bounding box center [334, 149] width 23 height 12
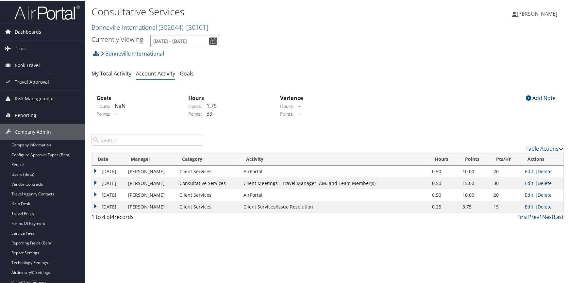
click at [211, 41] on input "1/1/2025 - 9/30/2025" at bounding box center [184, 40] width 69 height 12
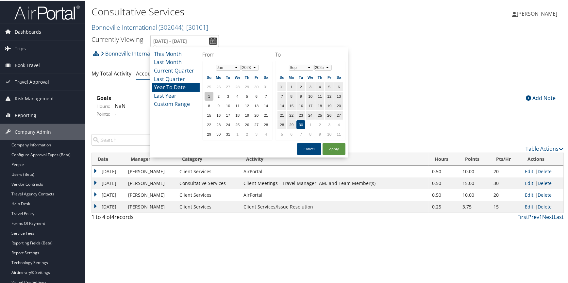
click at [210, 94] on td "1" at bounding box center [209, 95] width 9 height 9
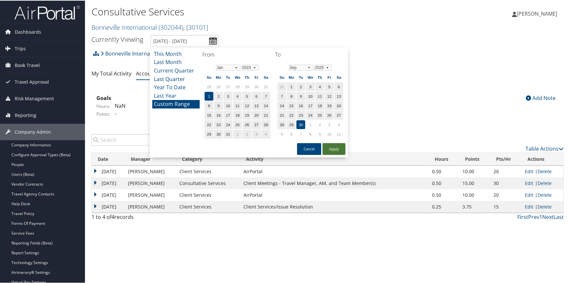
click at [332, 148] on button "Apply" at bounding box center [334, 149] width 23 height 12
type input "1/1/2023 - 9/30/2025"
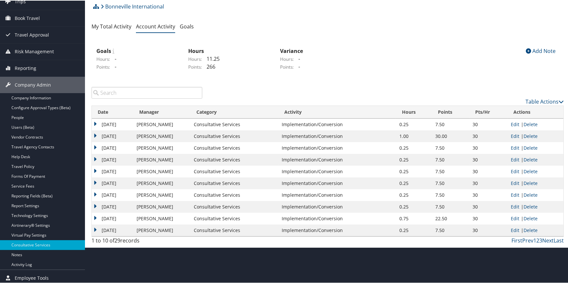
scroll to position [66, 0]
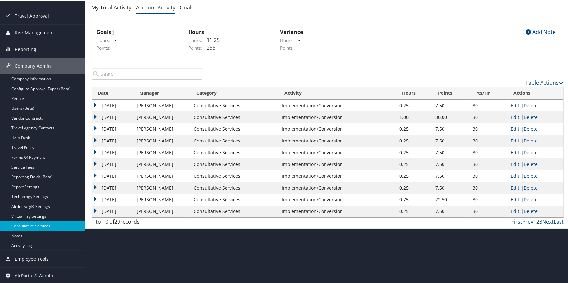
click at [547, 219] on link "Next" at bounding box center [547, 220] width 11 height 7
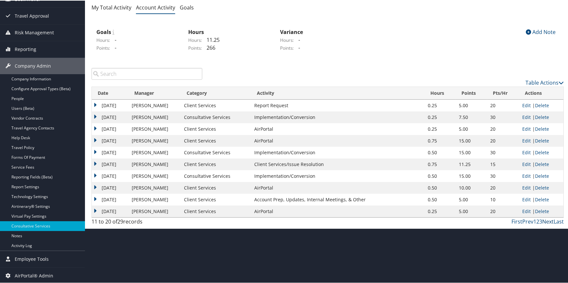
click at [547, 219] on link "Next" at bounding box center [547, 220] width 11 height 7
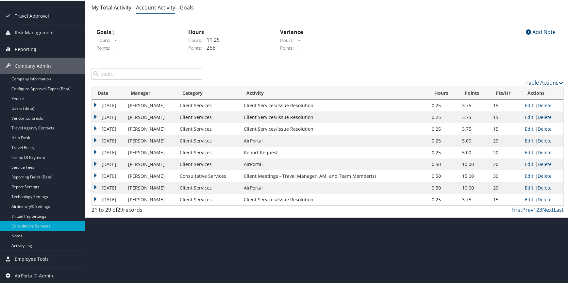
click at [547, 217] on html "Menu Dashboards ► AirPortal 360™ (Manager) AirPortal 360™ (Agent) My Travel Das…" at bounding box center [285, 75] width 571 height 283
click at [546, 208] on link "Next" at bounding box center [547, 209] width 11 height 7
click at [546, 207] on link "Next" at bounding box center [547, 209] width 11 height 7
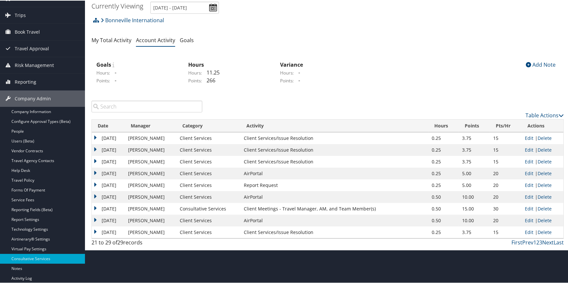
scroll to position [0, 0]
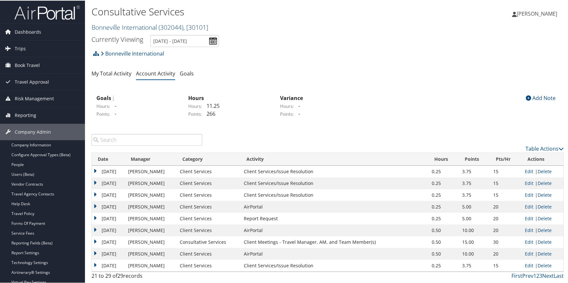
click at [137, 27] on link "Bonneville International ( 302044 ) , [ 30101 ]" at bounding box center [150, 26] width 117 height 9
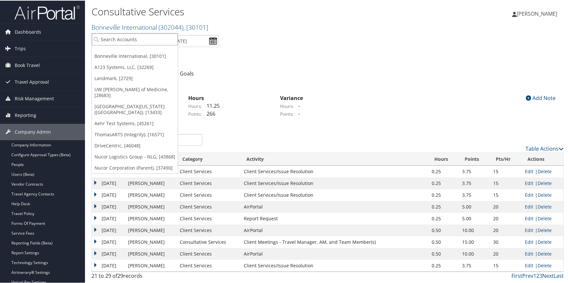
click at [128, 42] on input "search" at bounding box center [135, 39] width 86 height 12
click at [131, 35] on input "search" at bounding box center [135, 39] width 86 height 12
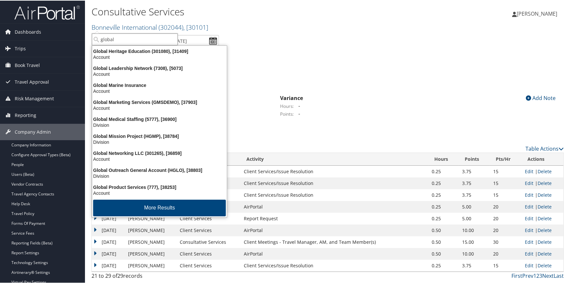
type input "global m"
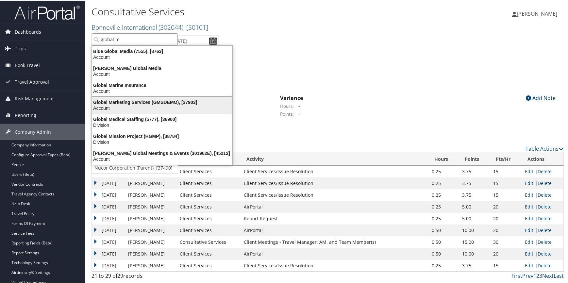
click at [134, 100] on div "Global Marketing Services (GMSDEMO), [37903]" at bounding box center [162, 102] width 148 height 6
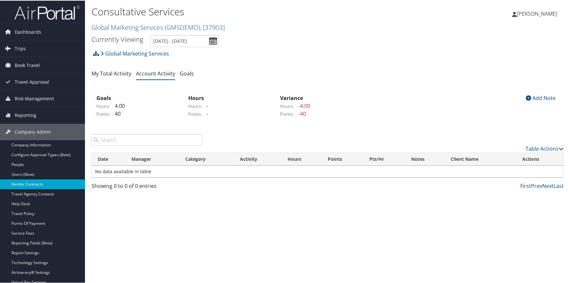
click at [33, 183] on link "Vendor Contracts" at bounding box center [42, 184] width 85 height 10
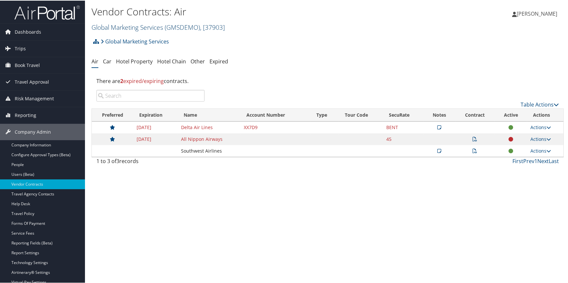
click at [129, 26] on link "Global Marketing Services ( GMSDEMO ) , [ 37903 ]" at bounding box center [158, 26] width 133 height 9
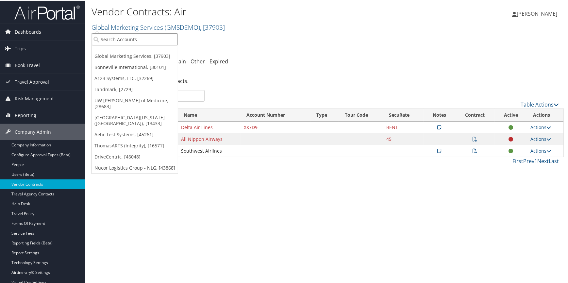
click at [123, 41] on input "search" at bounding box center [135, 39] width 86 height 12
type input "response live"
click at [121, 51] on div "Response Live (301298), [37092]" at bounding box center [137, 51] width 99 height 6
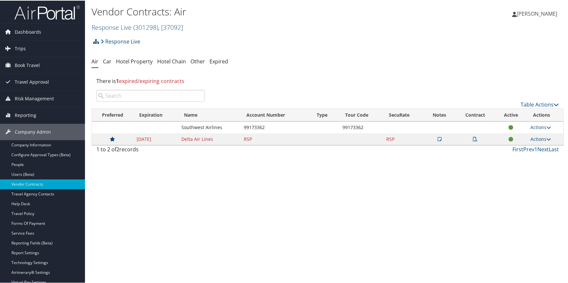
click at [474, 136] on icon at bounding box center [475, 138] width 5 height 5
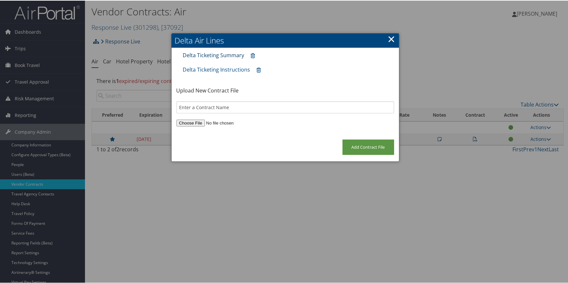
click at [219, 55] on link "Delta Ticketing Summary" at bounding box center [213, 54] width 61 height 7
click at [389, 39] on link "×" at bounding box center [392, 38] width 8 height 13
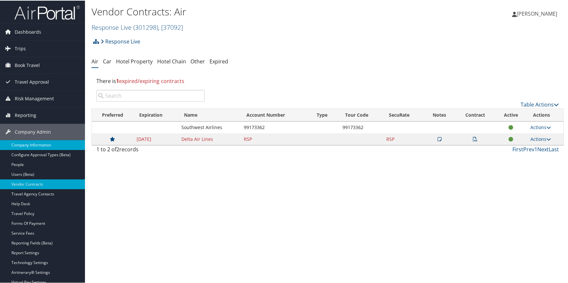
click at [50, 144] on link "Company Information" at bounding box center [42, 145] width 85 height 10
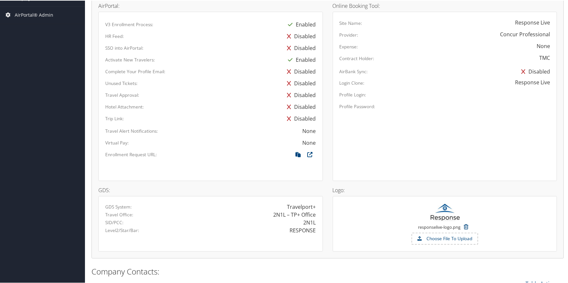
scroll to position [371, 0]
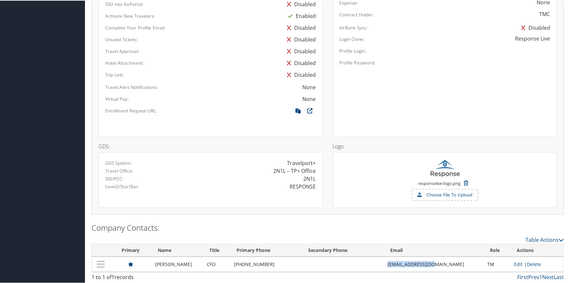
drag, startPoint x: 394, startPoint y: 262, endPoint x: 443, endPoint y: 262, distance: 48.4
click at [443, 262] on td "[EMAIL_ADDRESS][DOMAIN_NAME]" at bounding box center [435, 263] width 100 height 15
copy td "[EMAIL_ADDRESS][DOMAIN_NAME]"
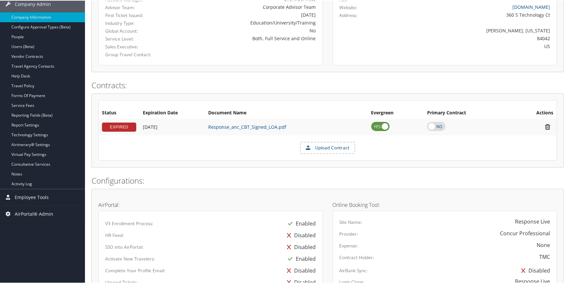
scroll to position [103, 0]
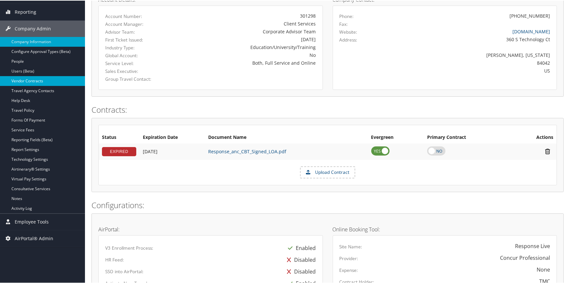
click at [24, 79] on link "Vendor Contracts" at bounding box center [42, 81] width 85 height 10
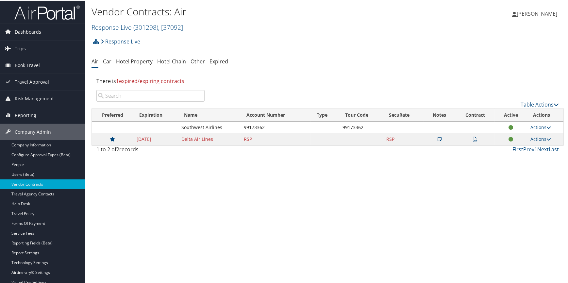
click at [438, 139] on icon at bounding box center [440, 138] width 4 height 5
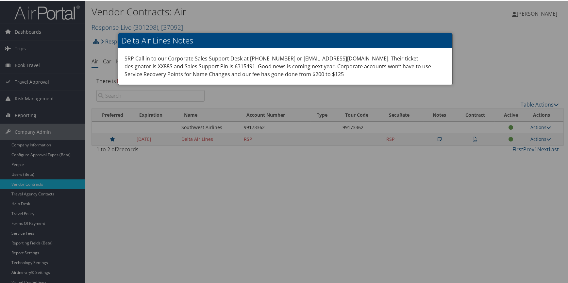
click at [467, 54] on div at bounding box center [285, 141] width 571 height 283
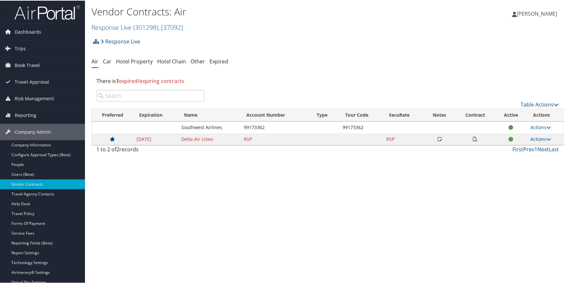
click at [473, 138] on icon at bounding box center [475, 138] width 5 height 5
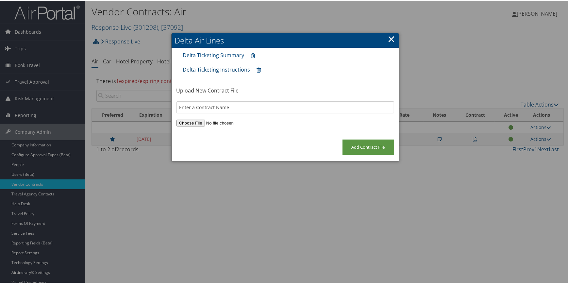
click at [227, 68] on link "Delta Ticketing Instructions" at bounding box center [216, 68] width 67 height 7
click at [389, 39] on link "×" at bounding box center [392, 38] width 8 height 13
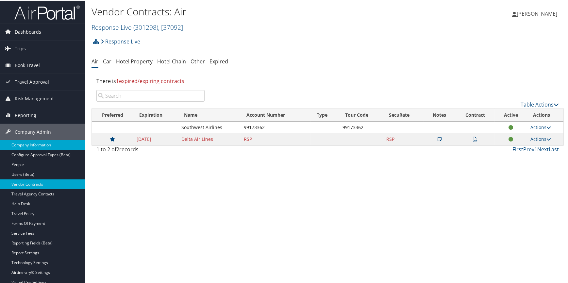
click at [56, 149] on link "Company Information" at bounding box center [42, 145] width 85 height 10
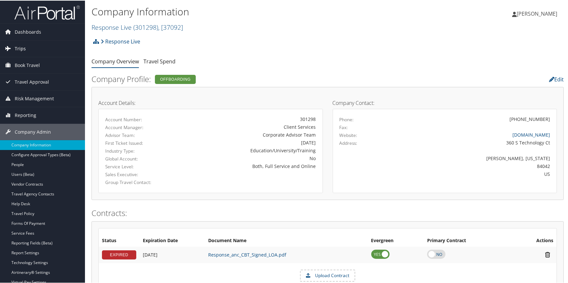
click at [36, 50] on link "Trips" at bounding box center [42, 48] width 85 height 16
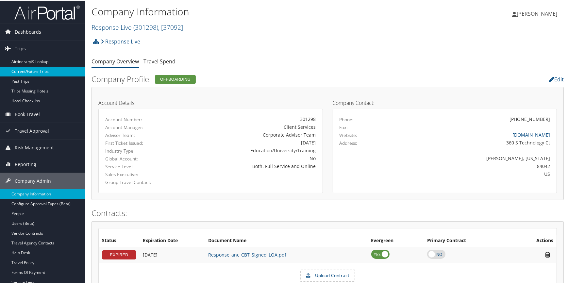
click at [33, 71] on link "Current/Future Trips" at bounding box center [42, 71] width 85 height 10
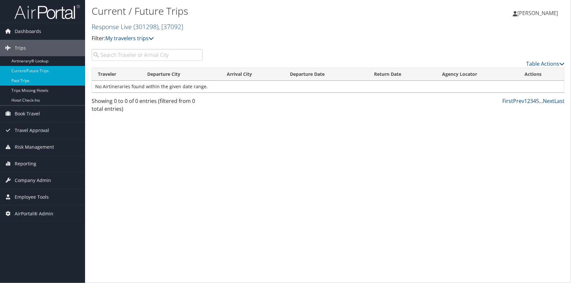
click at [21, 78] on link "Past Trips" at bounding box center [42, 81] width 85 height 10
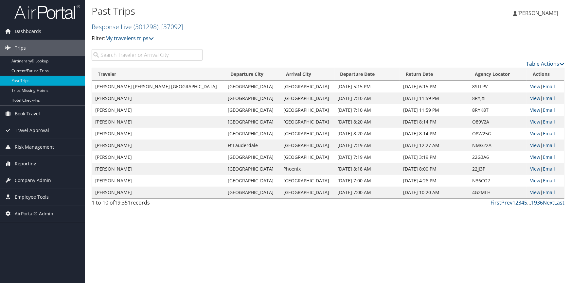
click at [30, 166] on span "Reporting" at bounding box center [26, 164] width 22 height 16
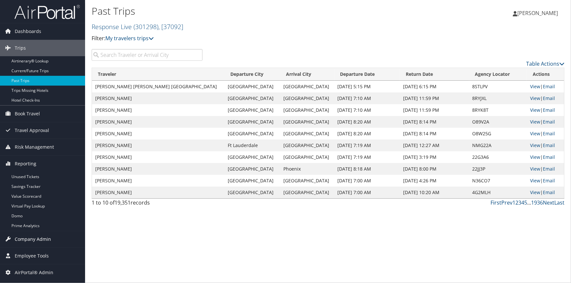
click at [38, 242] on span "Company Admin" at bounding box center [33, 239] width 36 height 16
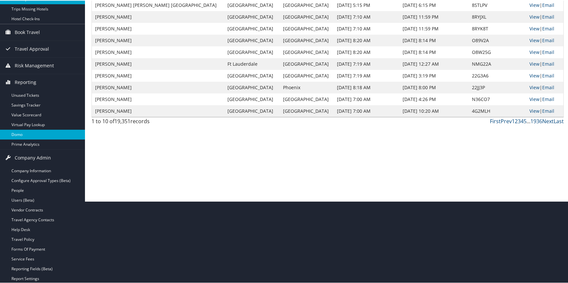
scroll to position [89, 0]
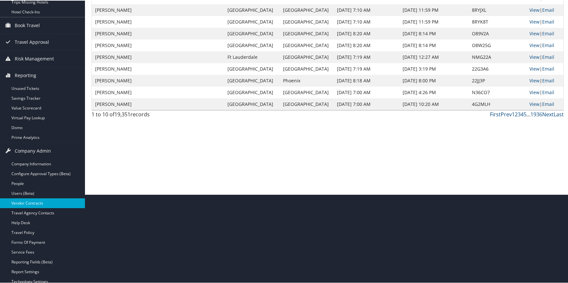
click at [41, 204] on link "Vendor Contracts" at bounding box center [42, 203] width 85 height 10
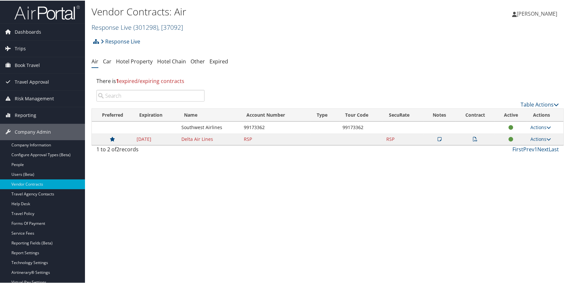
click at [168, 26] on span ", [ 37092 ]" at bounding box center [170, 26] width 25 height 9
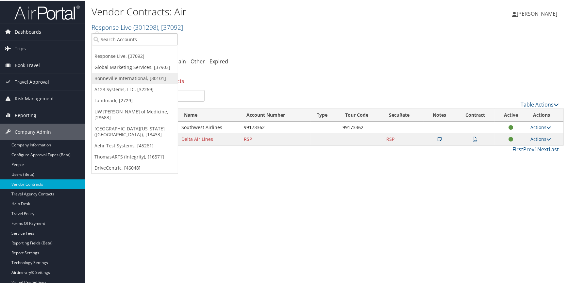
click at [100, 78] on link "Bonneville International, [30101]" at bounding box center [135, 77] width 86 height 11
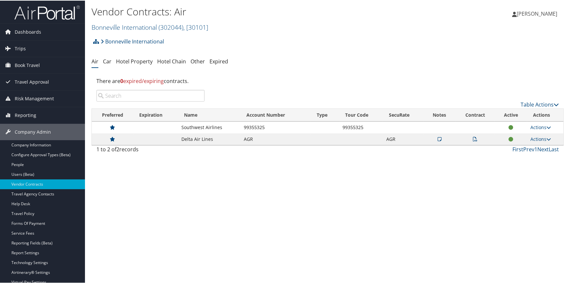
click at [474, 141] on td at bounding box center [475, 139] width 40 height 12
click at [473, 137] on icon at bounding box center [475, 138] width 5 height 5
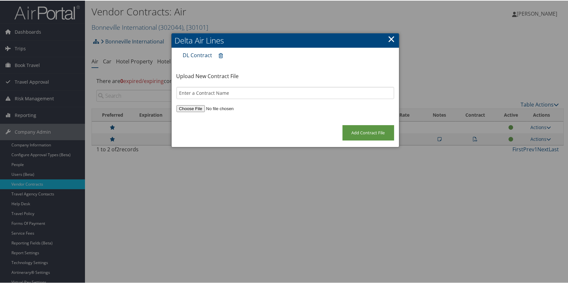
click at [197, 55] on link "DL Contract" at bounding box center [197, 54] width 29 height 7
click at [390, 37] on link "×" at bounding box center [392, 38] width 8 height 13
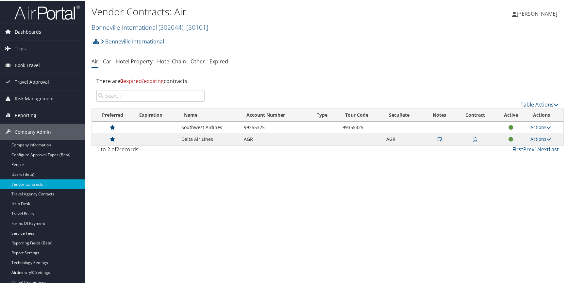
click at [438, 137] on icon at bounding box center [440, 138] width 4 height 5
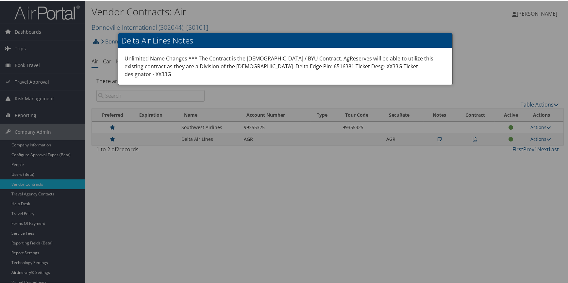
click at [179, 182] on div at bounding box center [285, 141] width 571 height 283
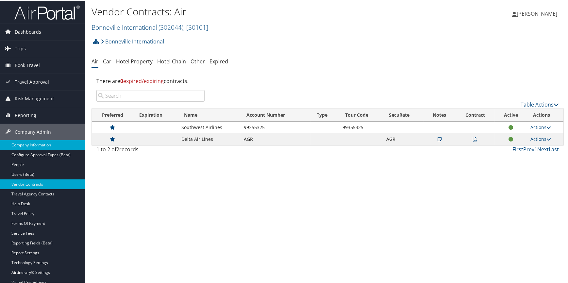
click at [44, 147] on link "Company Information" at bounding box center [42, 145] width 85 height 10
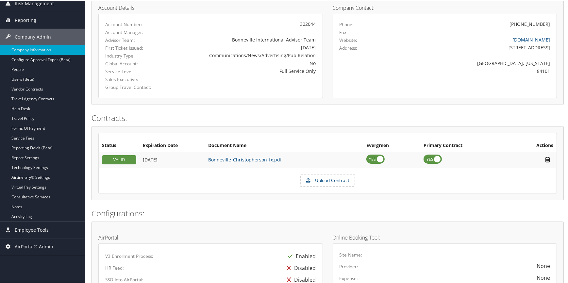
scroll to position [59, 0]
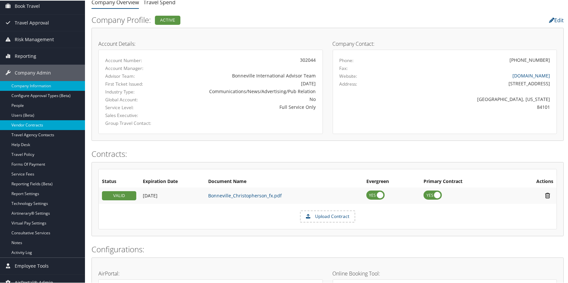
click at [34, 125] on link "Vendor Contracts" at bounding box center [42, 125] width 85 height 10
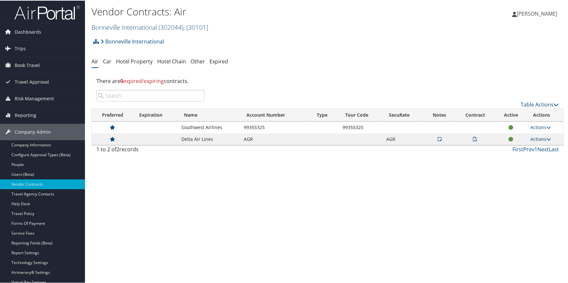
click at [531, 137] on link "Actions" at bounding box center [541, 138] width 21 height 6
click at [525, 172] on link "Edit Contract" at bounding box center [526, 170] width 43 height 11
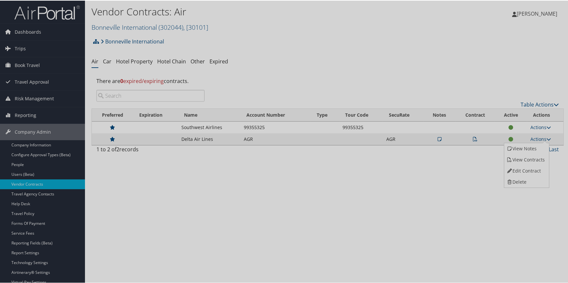
select select "[object Object]"
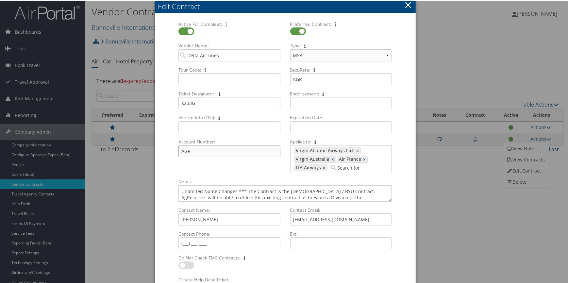
drag, startPoint x: 198, startPoint y: 151, endPoint x: 151, endPoint y: 151, distance: 46.8
click at [151, 151] on body "Menu Dashboards ► AirPortal 360™ (Manager) AirPortal 360™ (Agent) My Travel Das…" at bounding box center [285, 141] width 571 height 283
drag, startPoint x: 203, startPoint y: 105, endPoint x: 156, endPoint y: 101, distance: 46.5
click at [156, 101] on div "Active For Compleat: Multiple values The selected items contain different value…" at bounding box center [285, 156] width 261 height 284
drag, startPoint x: 377, startPoint y: 219, endPoint x: 279, endPoint y: 216, distance: 98.1
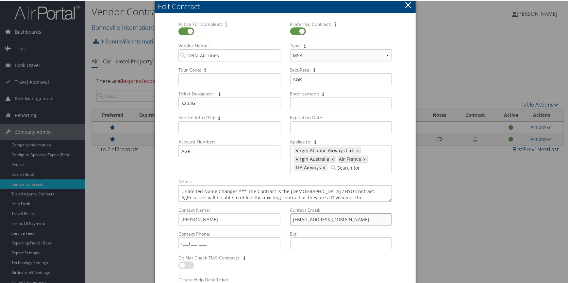
click at [279, 216] on div "Contact Name: Brent Elliott Multiple values The selected items contain differen…" at bounding box center [285, 230] width 223 height 48
click at [407, 1] on button "×" at bounding box center [408, 4] width 8 height 13
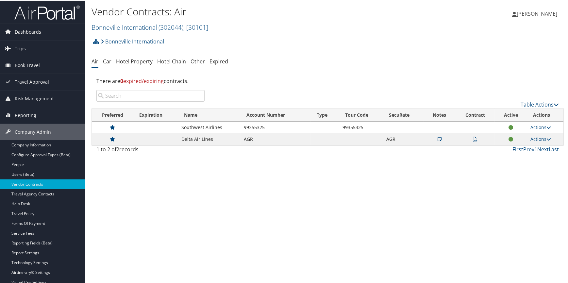
click at [435, 137] on td at bounding box center [440, 139] width 32 height 12
click at [438, 137] on icon at bounding box center [440, 138] width 4 height 5
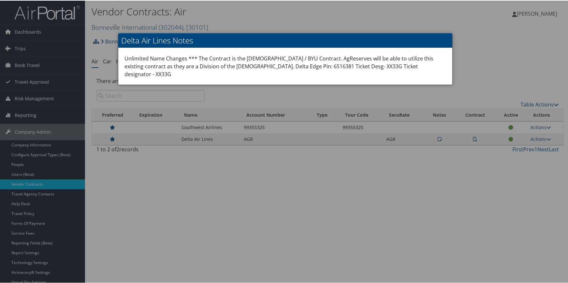
click at [160, 207] on div at bounding box center [285, 141] width 571 height 283
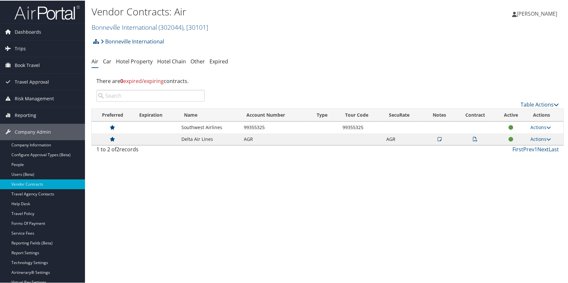
click at [438, 140] on icon at bounding box center [440, 138] width 4 height 5
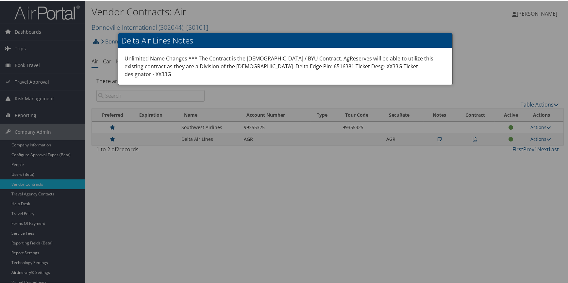
click at [468, 39] on div at bounding box center [285, 141] width 571 height 283
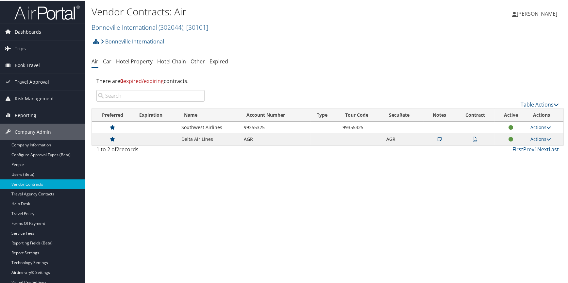
click at [471, 139] on td at bounding box center [475, 139] width 40 height 12
click at [473, 138] on icon at bounding box center [475, 138] width 5 height 5
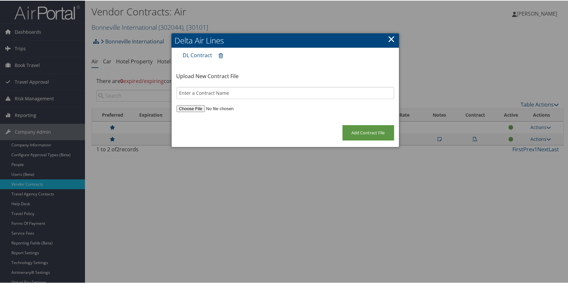
click at [392, 36] on link "×" at bounding box center [392, 38] width 8 height 13
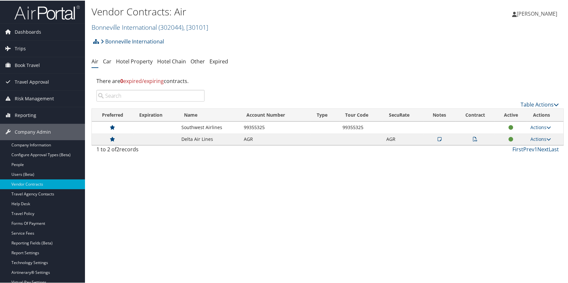
click at [474, 139] on icon at bounding box center [475, 138] width 5 height 5
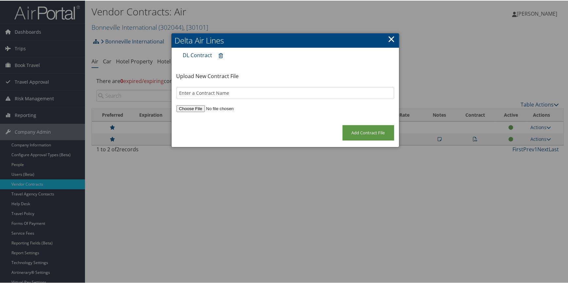
click at [194, 55] on link "DL Contract" at bounding box center [197, 54] width 29 height 7
click at [209, 55] on link "DL Contract" at bounding box center [197, 54] width 29 height 7
click at [392, 38] on link "×" at bounding box center [392, 38] width 8 height 13
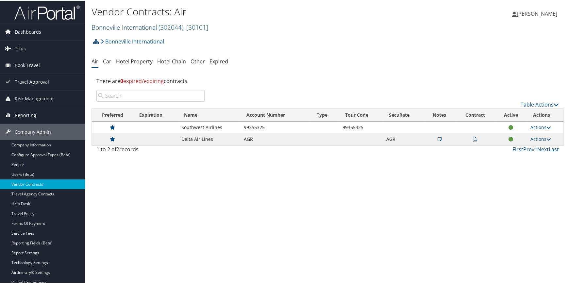
click at [134, 27] on link "Bonneville International ( 302044 ) , [ 30101 ]" at bounding box center [150, 26] width 117 height 9
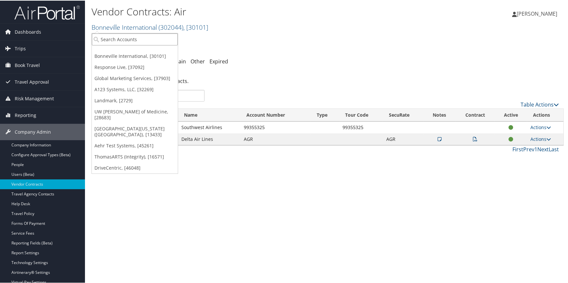
click at [115, 42] on input "search" at bounding box center [135, 39] width 86 height 12
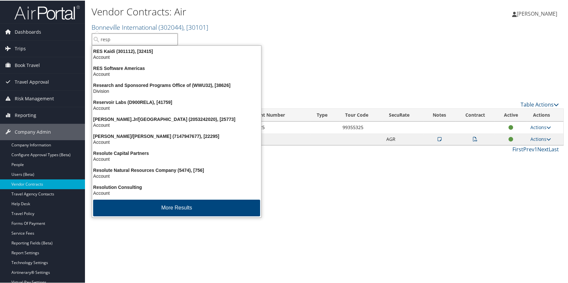
type input "respo"
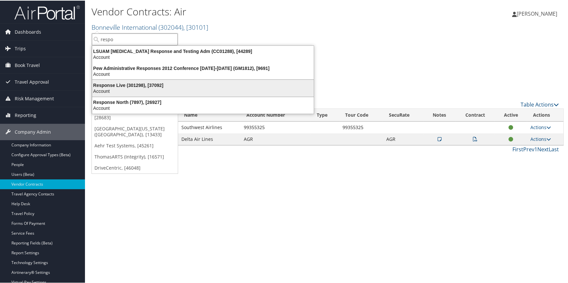
click at [130, 85] on div "Response Live (301298), [37092]" at bounding box center [203, 85] width 230 height 6
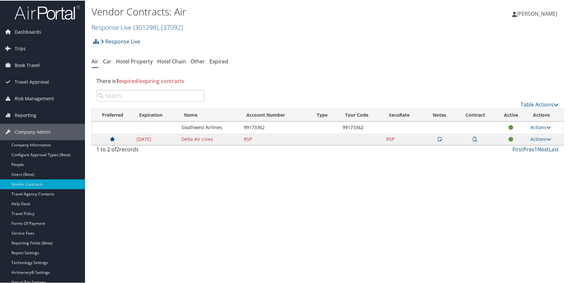
click at [439, 137] on icon at bounding box center [440, 138] width 4 height 5
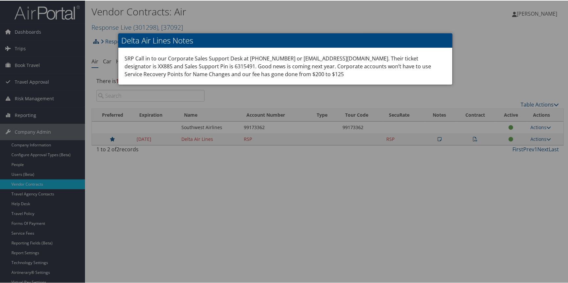
click at [483, 56] on div at bounding box center [285, 141] width 571 height 283
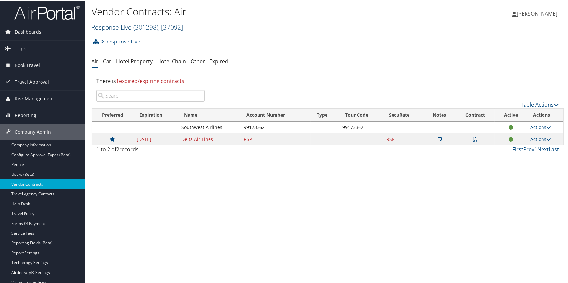
click at [127, 23] on link "Response Live ( 301298 ) , [ 37092 ]" at bounding box center [138, 26] width 92 height 9
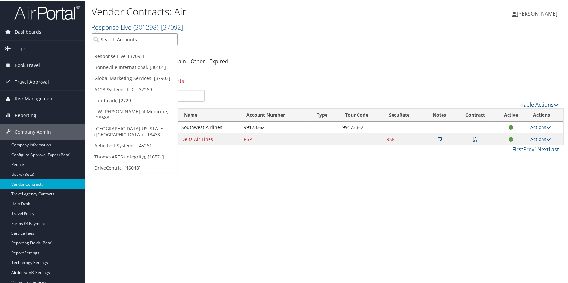
click at [115, 37] on input "search" at bounding box center [135, 39] width 86 height 12
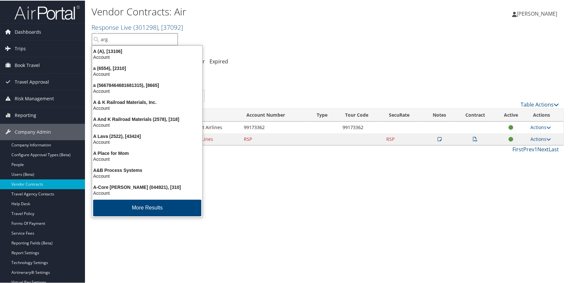
type input "argu"
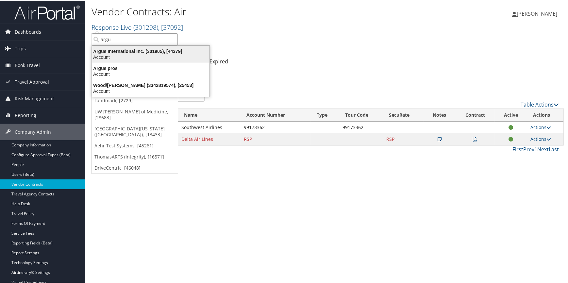
click at [124, 49] on div "Argus International Inc. (301905), [44379]" at bounding box center [150, 51] width 125 height 6
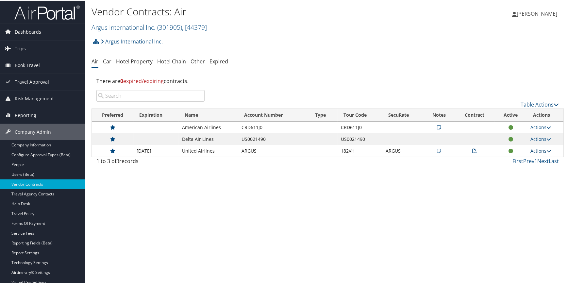
click at [533, 151] on link "Actions" at bounding box center [541, 150] width 21 height 6
click at [523, 177] on link "Edit Contract" at bounding box center [525, 182] width 43 height 11
select select "[object Object]"
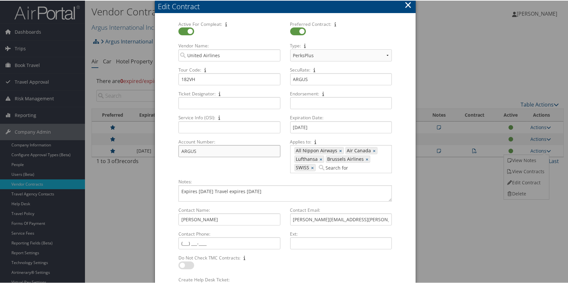
drag, startPoint x: 212, startPoint y: 150, endPoint x: 155, endPoint y: 148, distance: 56.6
click at [155, 148] on div "Active For Compleat: Multiple values The selected items contain different value…" at bounding box center [285, 156] width 261 height 284
drag, startPoint x: 208, startPoint y: 81, endPoint x: 172, endPoint y: 80, distance: 35.3
click at [174, 80] on div "Tour Code: 182VH Multiple values The selected items contain different values fo…" at bounding box center [229, 78] width 111 height 24
drag, startPoint x: 173, startPoint y: 217, endPoint x: 152, endPoint y: 216, distance: 21.6
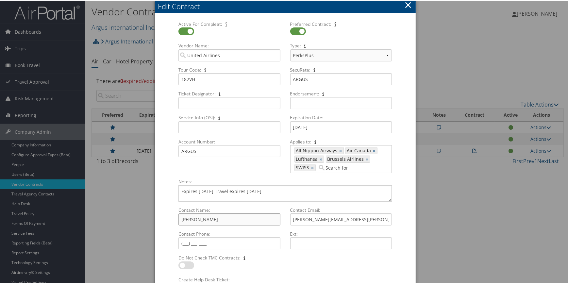
click at [152, 216] on body "Menu Dashboards ► AirPortal 360™ (Manager) AirPortal 360™ (Agent) My Travel Das…" at bounding box center [285, 141] width 571 height 283
drag, startPoint x: 348, startPoint y: 218, endPoint x: 288, endPoint y: 212, distance: 60.1
click at [288, 212] on div "Contact Email: tracy.gaitan@united.com Multiple values The selected items conta…" at bounding box center [341, 218] width 107 height 24
click at [406, 3] on button "×" at bounding box center [408, 4] width 8 height 13
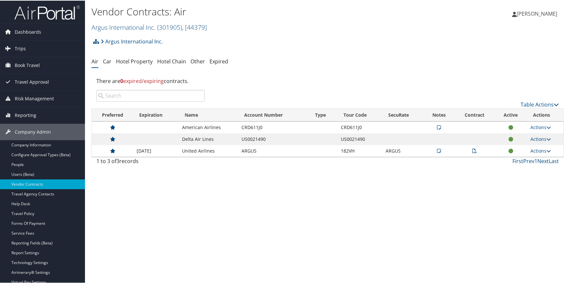
click at [438, 150] on icon at bounding box center [439, 150] width 4 height 5
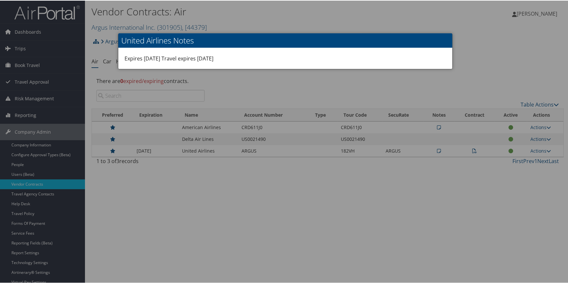
click at [487, 55] on div at bounding box center [285, 141] width 571 height 283
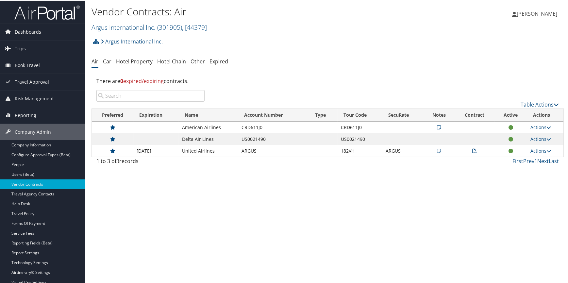
click at [473, 150] on icon at bounding box center [475, 150] width 5 height 5
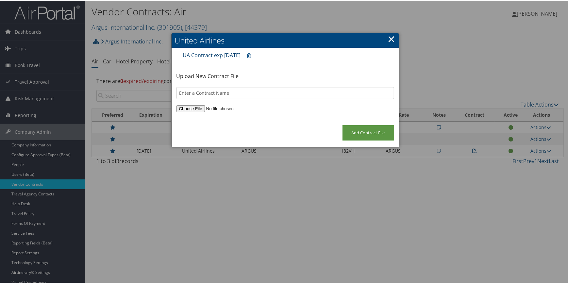
click at [216, 54] on link "UA Contract exp may 31 2026" at bounding box center [212, 54] width 58 height 7
click at [235, 55] on link "UA Contract exp may 31 2026" at bounding box center [212, 54] width 58 height 7
click at [389, 40] on link "×" at bounding box center [392, 38] width 8 height 13
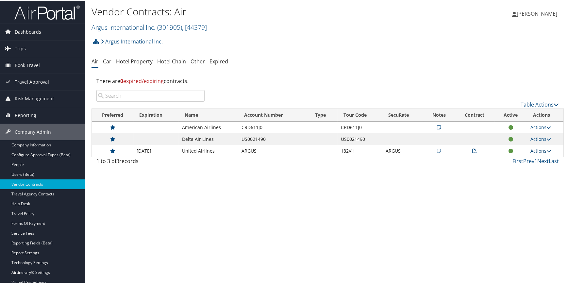
click at [532, 149] on link "Actions" at bounding box center [541, 150] width 21 height 6
click at [473, 152] on icon at bounding box center [475, 150] width 5 height 5
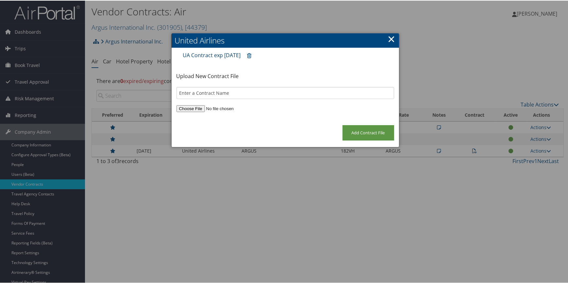
click at [227, 53] on link "UA Contract exp may 31 2026" at bounding box center [212, 54] width 58 height 7
click at [389, 37] on link "×" at bounding box center [392, 38] width 8 height 13
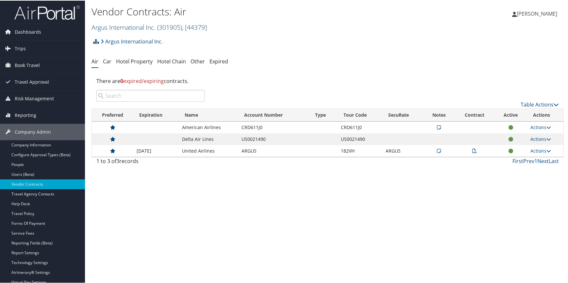
click at [181, 29] on span "( 301905 )" at bounding box center [169, 26] width 25 height 9
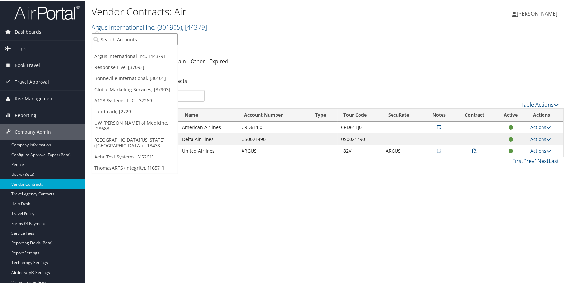
click at [102, 43] on input "search" at bounding box center [135, 39] width 86 height 12
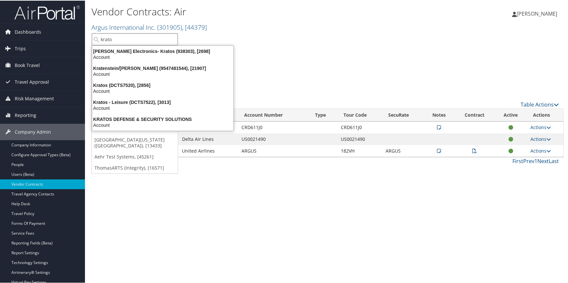
type input "kratos"
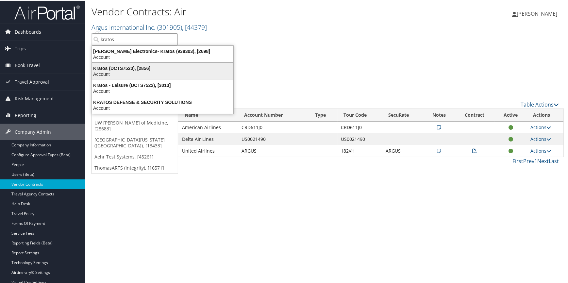
click at [126, 70] on div "Kratos (DCTS7520), [2856]" at bounding box center [162, 68] width 149 height 6
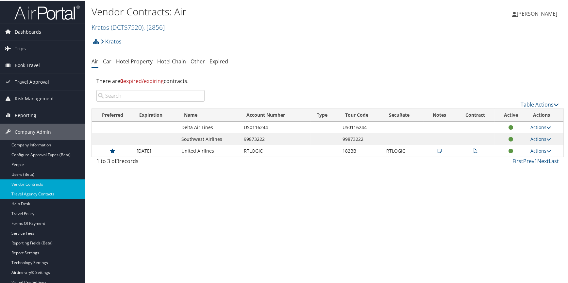
click at [53, 192] on link "Travel Agency Contacts" at bounding box center [42, 194] width 85 height 10
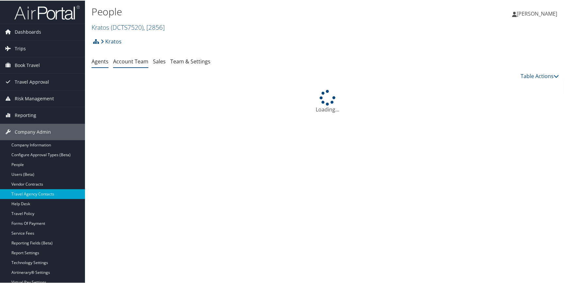
click at [136, 59] on link "Account Team" at bounding box center [130, 60] width 35 height 7
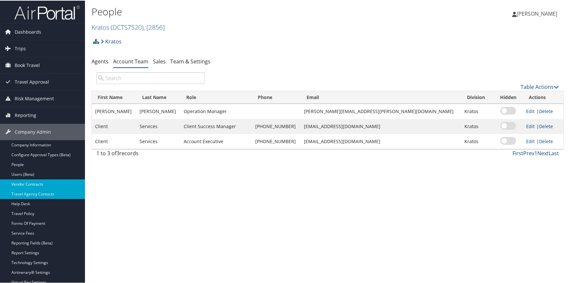
click at [42, 183] on link "Vendor Contracts" at bounding box center [42, 184] width 85 height 10
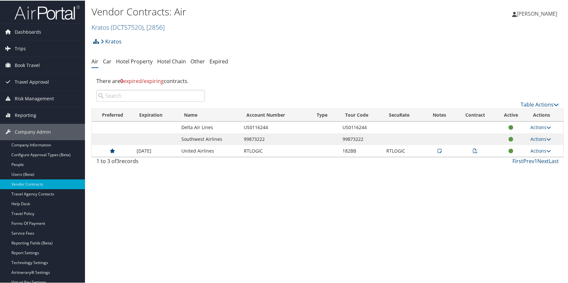
drag, startPoint x: 476, startPoint y: 146, endPoint x: 476, endPoint y: 149, distance: 3.3
click at [476, 146] on td at bounding box center [475, 151] width 40 height 12
click at [476, 149] on td at bounding box center [475, 151] width 40 height 12
click at [473, 150] on icon at bounding box center [475, 150] width 5 height 5
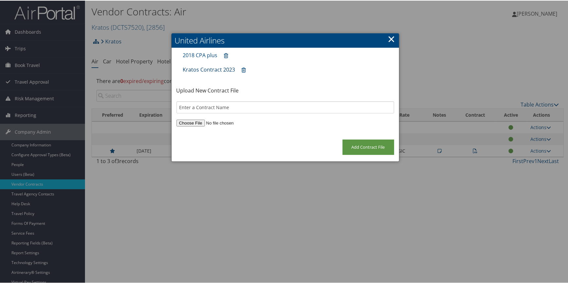
click at [201, 68] on link "Kratos Contract 2023" at bounding box center [209, 68] width 52 height 7
click at [392, 39] on link "×" at bounding box center [392, 38] width 8 height 13
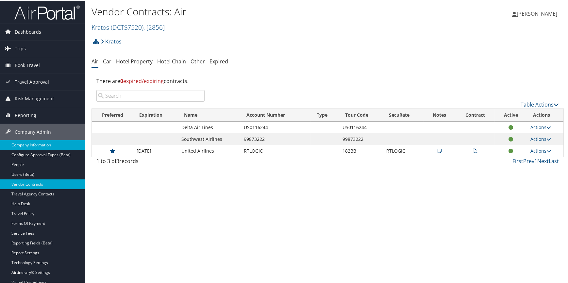
click at [49, 145] on link "Company Information" at bounding box center [42, 145] width 85 height 10
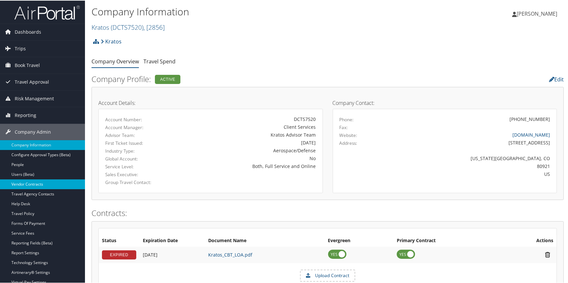
click at [34, 184] on link "Vendor Contracts" at bounding box center [42, 184] width 85 height 10
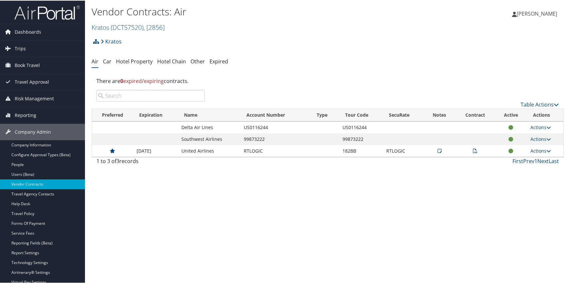
click at [531, 150] on link "Actions" at bounding box center [541, 150] width 21 height 6
click at [513, 183] on link "Edit Contract" at bounding box center [526, 182] width 43 height 11
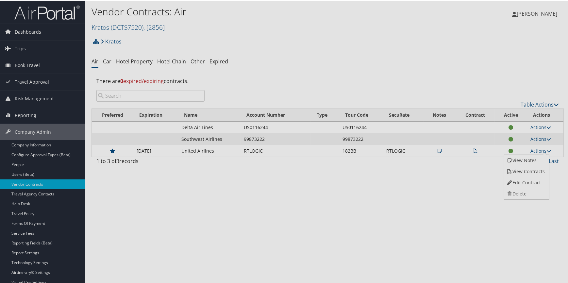
select select "[object Object]"
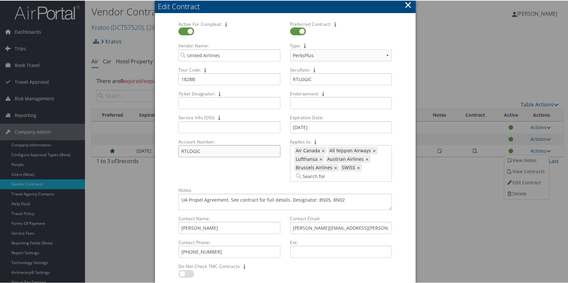
drag, startPoint x: 215, startPoint y: 150, endPoint x: 144, endPoint y: 151, distance: 71.3
click at [144, 151] on body "Menu Dashboards ► AirPortal 360™ (Manager) AirPortal 360™ (Agent) My Travel Das…" at bounding box center [285, 141] width 571 height 283
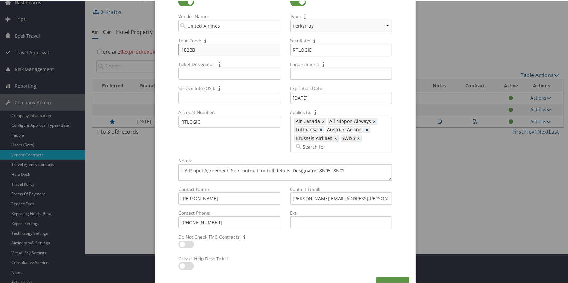
drag, startPoint x: 213, startPoint y: 50, endPoint x: 119, endPoint y: 51, distance: 93.9
click at [119, 51] on body "Menu Dashboards ► AirPortal 360™ (Manager) AirPortal 360™ (Agent) My Travel Das…" at bounding box center [285, 112] width 571 height 283
drag, startPoint x: 318, startPoint y: 49, endPoint x: 257, endPoint y: 49, distance: 60.8
click at [257, 49] on div "Active For Compleat: Multiple values The selected items contain different value…" at bounding box center [285, 74] width 223 height 166
drag, startPoint x: 167, startPoint y: 196, endPoint x: 156, endPoint y: 196, distance: 11.4
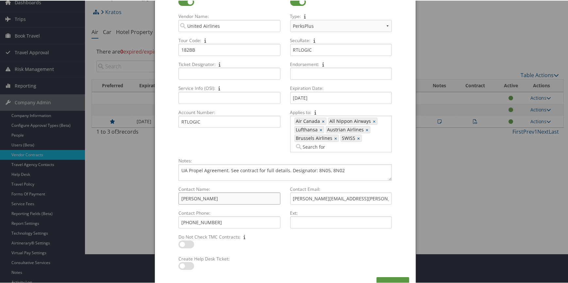
click at [156, 196] on div "Active For Compleat: Multiple values The selected items contain different value…" at bounding box center [285, 130] width 261 height 292
click at [222, 223] on input "(714) 748-9234" at bounding box center [230, 222] width 102 height 12
drag, startPoint x: 175, startPoint y: 219, endPoint x: 135, endPoint y: 219, distance: 39.9
click at [135, 219] on body "Menu Dashboards ► AirPortal 360™ (Manager) AirPortal 360™ (Agent) My Travel Das…" at bounding box center [285, 112] width 571 height 283
drag, startPoint x: 323, startPoint y: 197, endPoint x: 275, endPoint y: 198, distance: 48.7
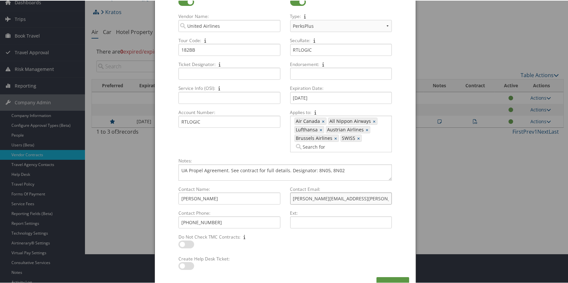
click at [275, 198] on div "Contact Name: Tracy Gaitan Multiple values The selected items contain different…" at bounding box center [285, 209] width 223 height 48
drag, startPoint x: 179, startPoint y: 169, endPoint x: 358, endPoint y: 172, distance: 178.9
click at [358, 172] on textarea "UA Propel Agreement. See contract for full details. Designator: 8N05, 8N02" at bounding box center [285, 172] width 213 height 16
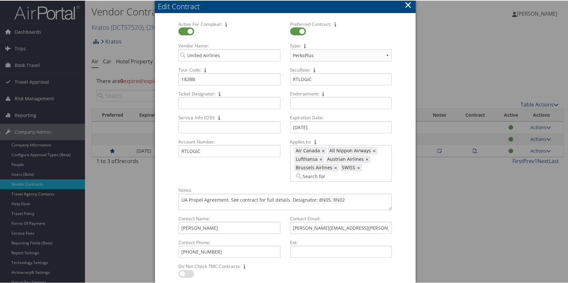
scroll to position [0, 0]
drag, startPoint x: 407, startPoint y: 1, endPoint x: 415, endPoint y: 15, distance: 16.7
click at [407, 1] on button "×" at bounding box center [408, 4] width 8 height 13
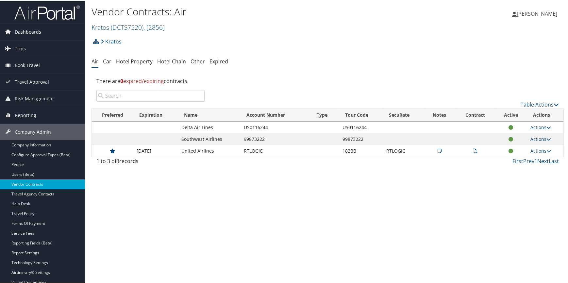
click at [474, 149] on icon at bounding box center [475, 150] width 5 height 5
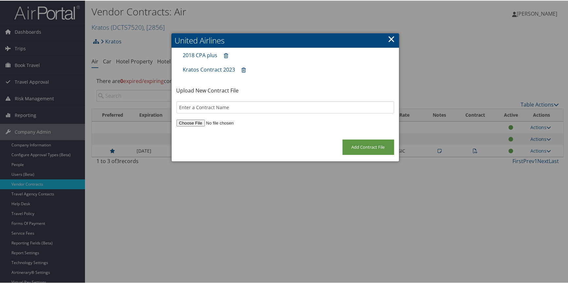
click at [392, 40] on link "×" at bounding box center [392, 38] width 8 height 13
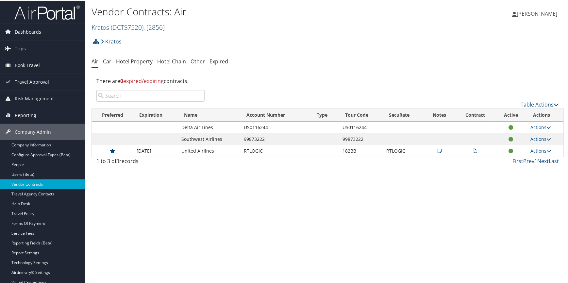
click at [127, 25] on span "( DCTS7520 )" at bounding box center [127, 26] width 33 height 9
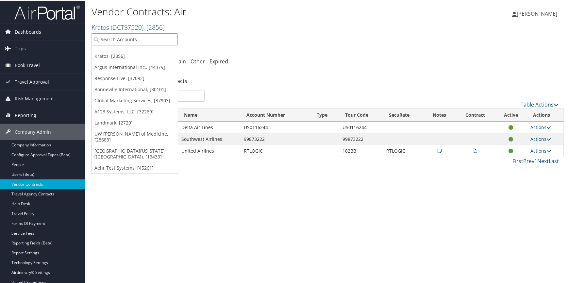
click at [112, 41] on input "search" at bounding box center [135, 39] width 86 height 12
click at [114, 121] on link "Landmark, [2729]" at bounding box center [135, 122] width 86 height 11
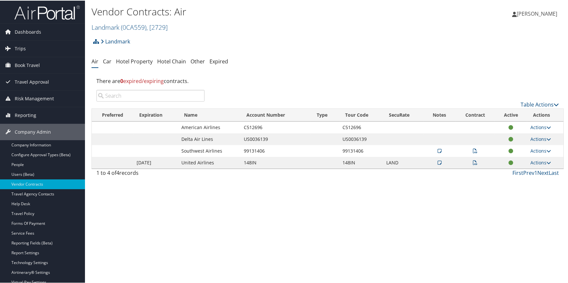
click at [473, 162] on icon at bounding box center [475, 162] width 5 height 5
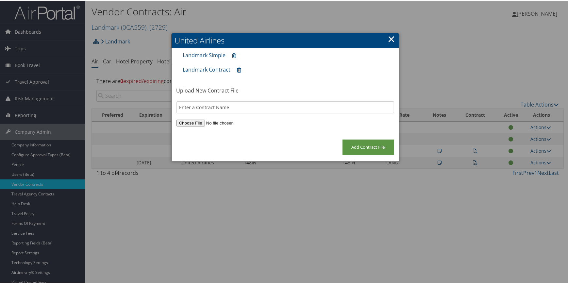
click at [393, 38] on link "×" at bounding box center [392, 38] width 8 height 13
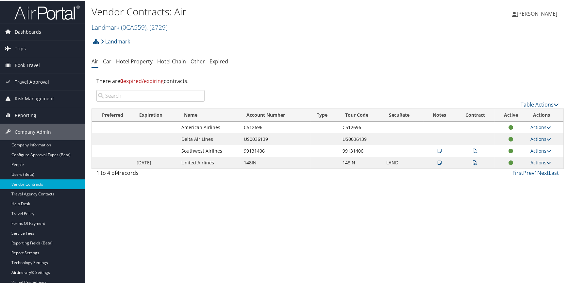
click at [534, 161] on link "Actions" at bounding box center [541, 162] width 21 height 6
click at [526, 193] on link "Edit Contract" at bounding box center [526, 193] width 43 height 11
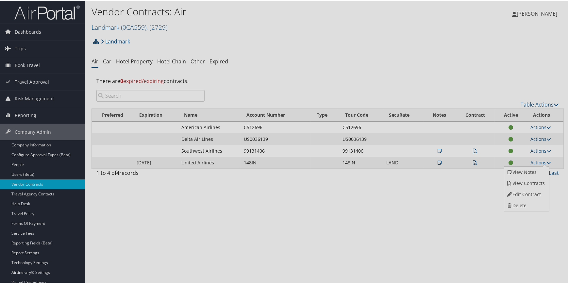
select select "[object Object]"
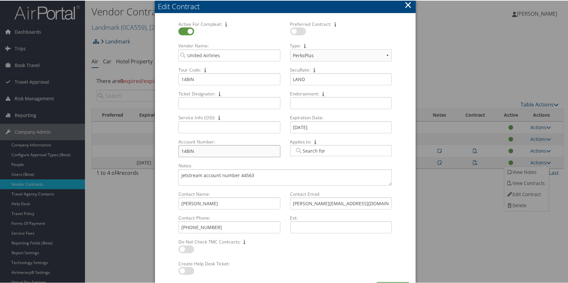
drag, startPoint x: 201, startPoint y: 152, endPoint x: 150, endPoint y: 149, distance: 50.8
click at [150, 149] on body "Menu Dashboards ► AirPortal 360™ (Manager) AirPortal 360™ (Agent) My Travel Das…" at bounding box center [285, 141] width 571 height 283
drag, startPoint x: 207, startPoint y: 77, endPoint x: 156, endPoint y: 79, distance: 51.7
click at [156, 79] on div "Active For Compleat: Multiple values The selected items contain different value…" at bounding box center [285, 148] width 261 height 268
drag, startPoint x: 309, startPoint y: 78, endPoint x: 260, endPoint y: 79, distance: 48.7
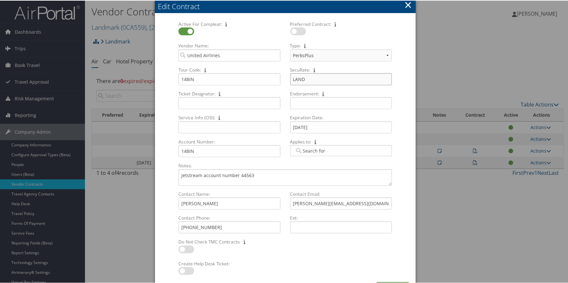
click at [260, 79] on div "Active For Compleat: Multiple values The selected items contain different value…" at bounding box center [285, 91] width 223 height 142
drag, startPoint x: 215, startPoint y: 203, endPoint x: 144, endPoint y: 202, distance: 71.9
click at [144, 202] on body "Menu Dashboards ► AirPortal 360™ (Manager) AirPortal 360™ (Agent) My Travel Das…" at bounding box center [285, 141] width 571 height 283
drag, startPoint x: 319, startPoint y: 199, endPoint x: 262, endPoint y: 199, distance: 57.2
click at [262, 199] on div "Contact Name: [PERSON_NAME] Multiple values The selected items contain differen…" at bounding box center [285, 214] width 223 height 48
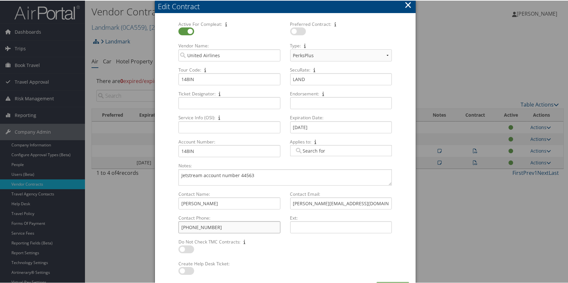
drag, startPoint x: 174, startPoint y: 227, endPoint x: 140, endPoint y: 226, distance: 34.0
click at [140, 226] on body "Menu Dashboards ► AirPortal 360™ (Manager) AirPortal 360™ (Agent) My Travel Das…" at bounding box center [285, 141] width 571 height 283
drag, startPoint x: 264, startPoint y: 172, endPoint x: 108, endPoint y: 163, distance: 156.3
click at [108, 163] on body "Menu Dashboards ► AirPortal 360™ (Manager) AirPortal 360™ (Agent) My Travel Das…" at bounding box center [285, 141] width 571 height 283
click at [405, 6] on button "×" at bounding box center [408, 4] width 8 height 13
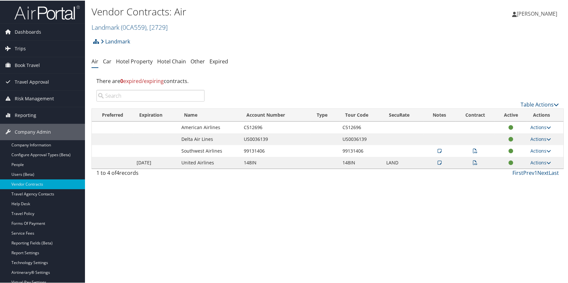
click at [473, 163] on icon at bounding box center [475, 162] width 5 height 5
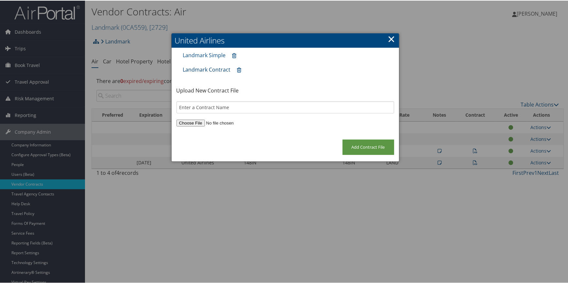
click at [201, 67] on link "Landmark Contract" at bounding box center [207, 68] width 48 height 7
click at [390, 37] on link "×" at bounding box center [392, 38] width 8 height 13
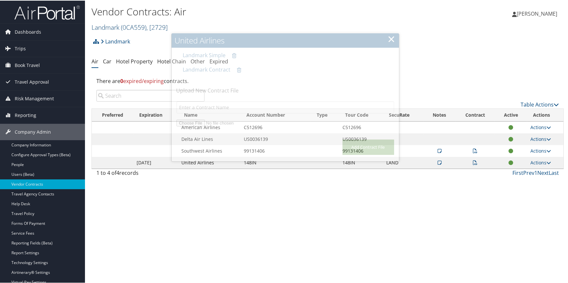
click at [109, 24] on link "Landmark ( 0CA559 ) , [ 2729 ]" at bounding box center [130, 26] width 76 height 9
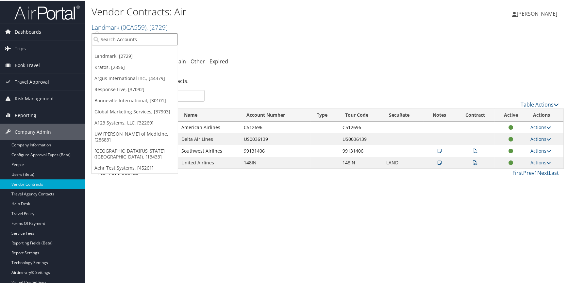
click at [108, 35] on input "search" at bounding box center [135, 39] width 86 height 12
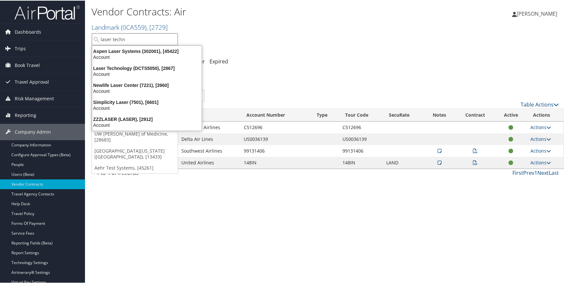
type input "laser techno"
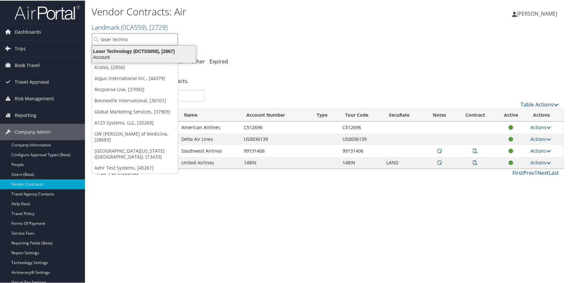
click at [129, 55] on div "Account" at bounding box center [143, 57] width 111 height 6
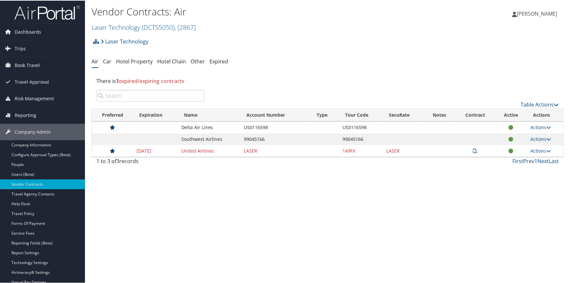
click at [474, 149] on icon at bounding box center [475, 150] width 5 height 5
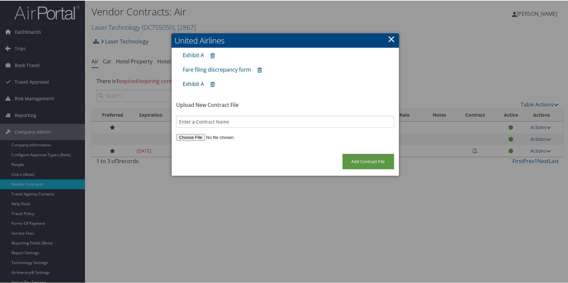
click at [193, 82] on link "Exhibit A" at bounding box center [193, 83] width 21 height 7
click at [388, 37] on link "×" at bounding box center [392, 38] width 8 height 13
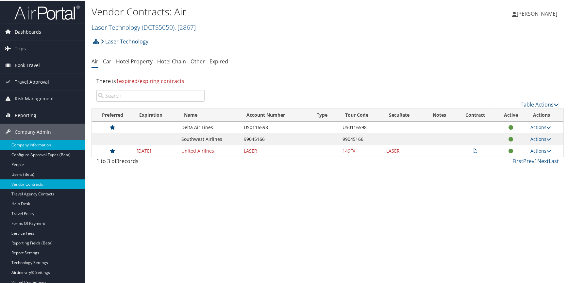
click at [39, 142] on link "Company Information" at bounding box center [42, 145] width 85 height 10
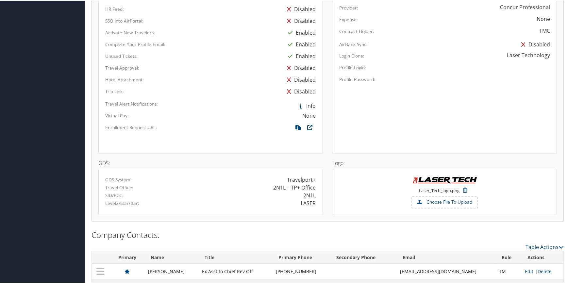
scroll to position [422, 0]
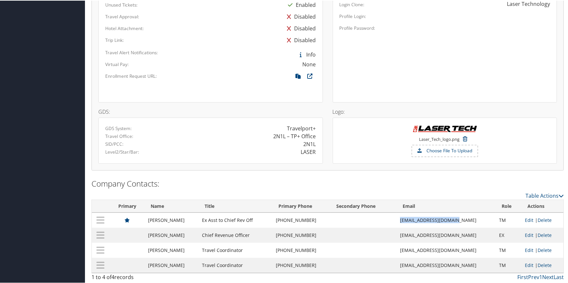
drag, startPoint x: 410, startPoint y: 219, endPoint x: 470, endPoint y: 220, distance: 59.5
click at [470, 220] on td "[EMAIL_ADDRESS][DOMAIN_NAME]" at bounding box center [446, 219] width 99 height 15
copy td "[EMAIL_ADDRESS][DOMAIN_NAME]"
